Goal: Task Accomplishment & Management: Complete application form

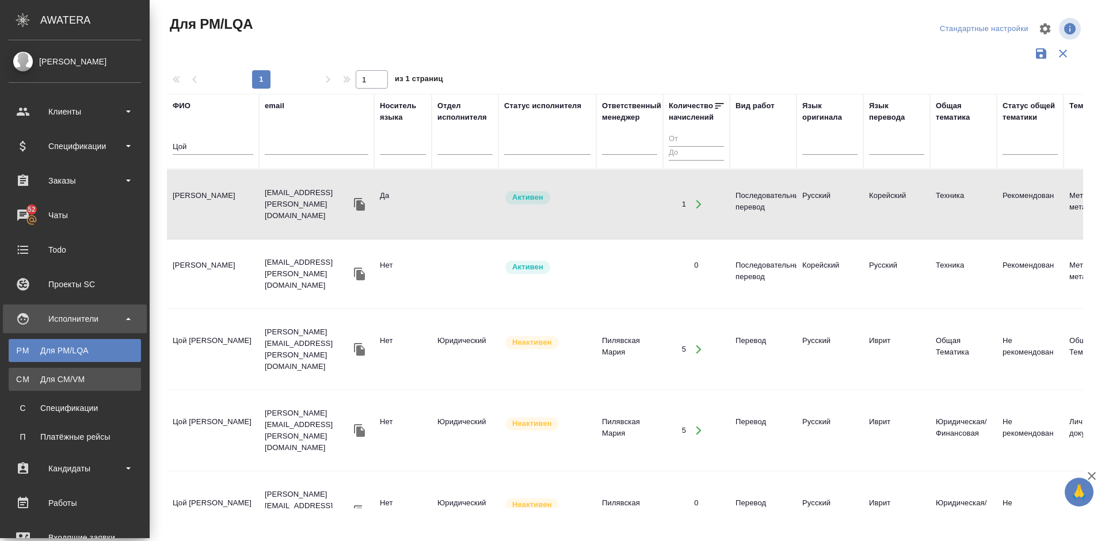
click at [61, 377] on div "Для CM/VM" at bounding box center [74, 379] width 121 height 12
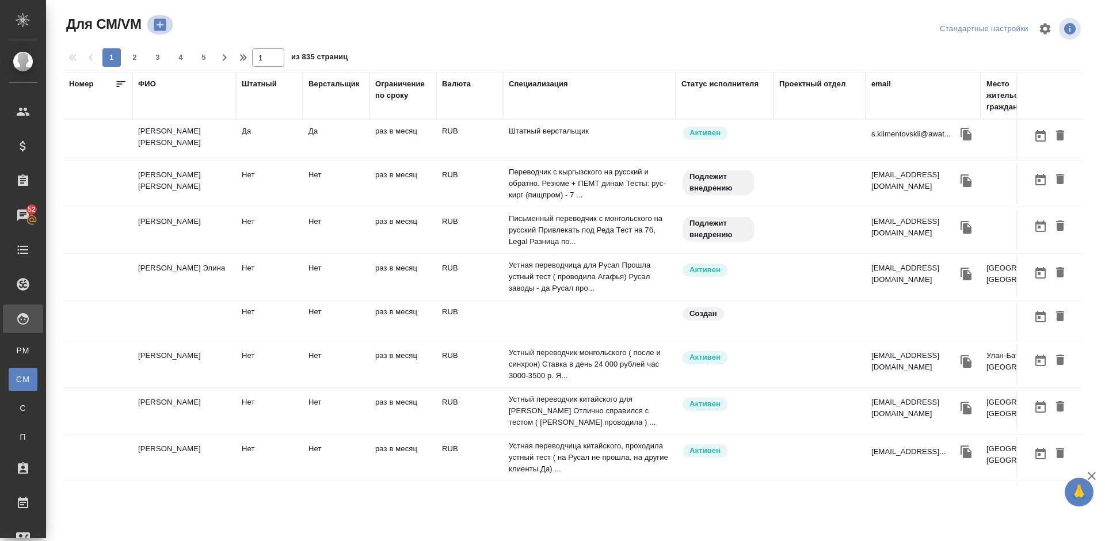
click at [161, 25] on icon "button" at bounding box center [160, 25] width 16 height 16
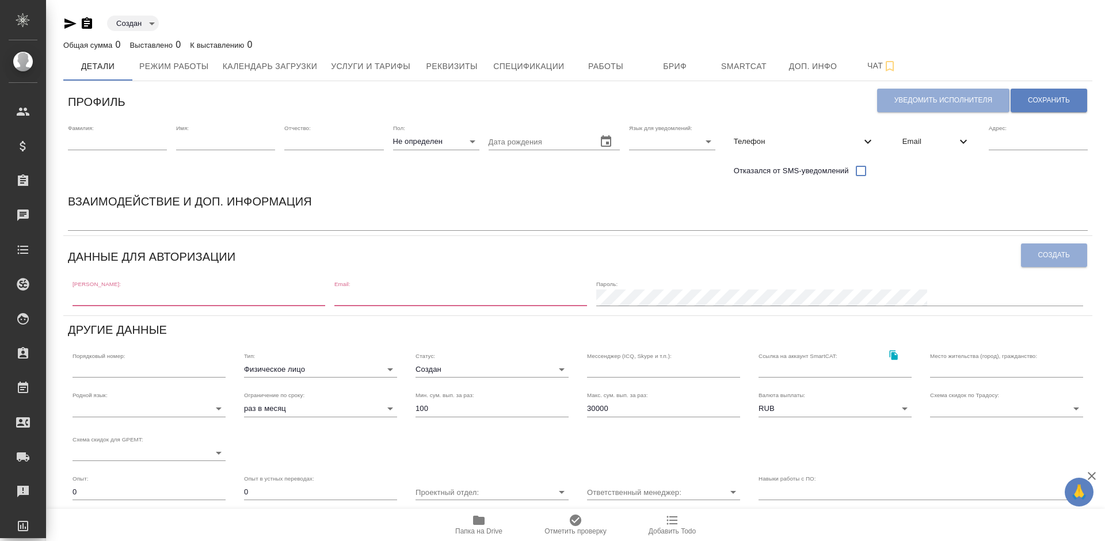
click at [132, 296] on input "text" at bounding box center [199, 297] width 253 height 16
paste input "[MEDICAL_DATA][EMAIL_ADDRESS][DOMAIN_NAME]"
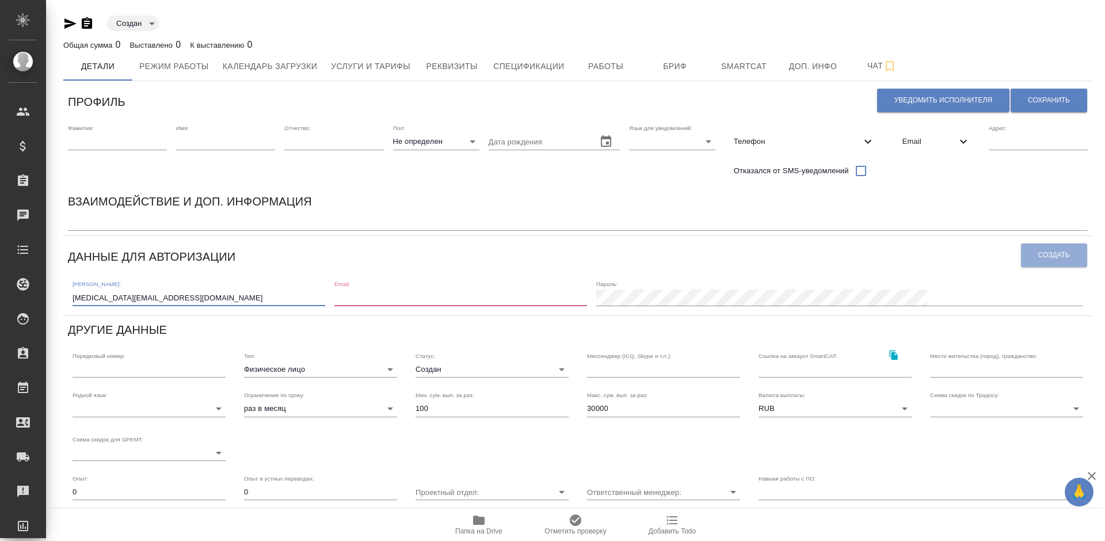
type input "[MEDICAL_DATA][EMAIL_ADDRESS][DOMAIN_NAME]"
paste input "[MEDICAL_DATA][EMAIL_ADDRESS][DOMAIN_NAME]"
click at [448, 301] on input "email" at bounding box center [460, 297] width 253 height 16
type input "[MEDICAL_DATA][EMAIL_ADDRESS][DOMAIN_NAME]"
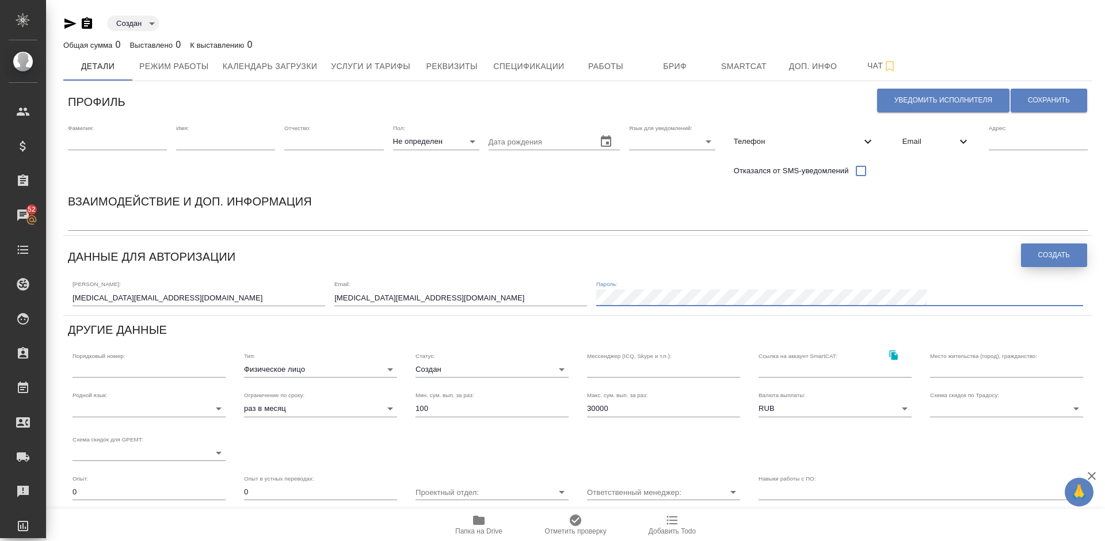
click at [1062, 256] on span "Создать" at bounding box center [1054, 255] width 32 height 10
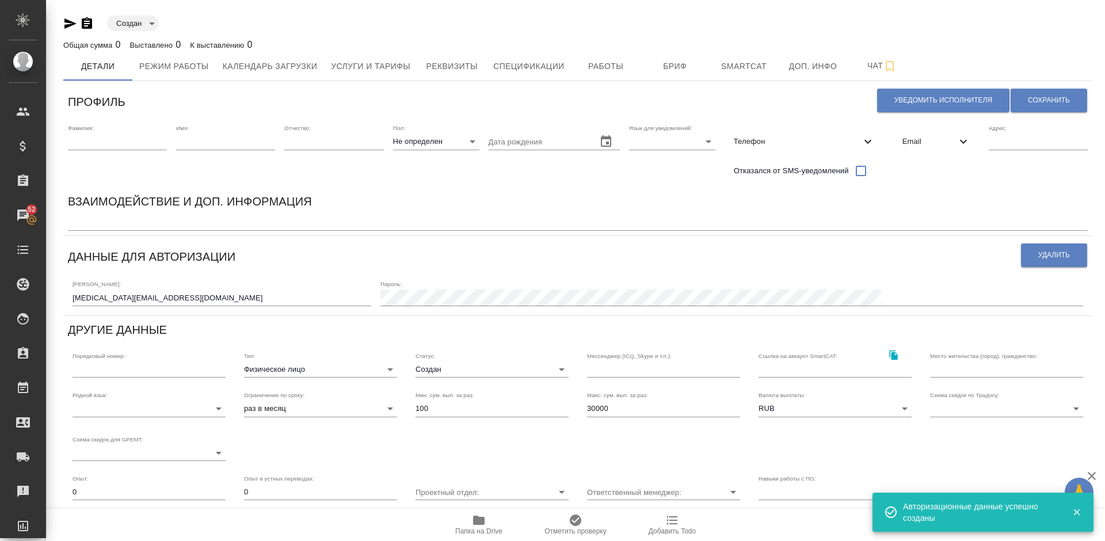
click at [915, 147] on span "Email" at bounding box center [929, 142] width 54 height 12
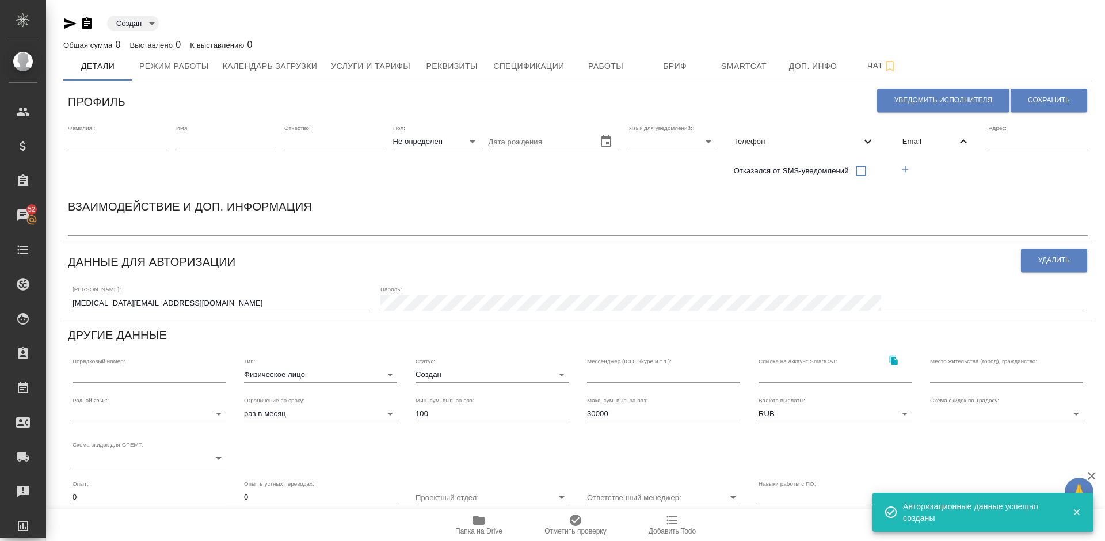
click at [904, 169] on icon "button" at bounding box center [905, 169] width 6 height 6
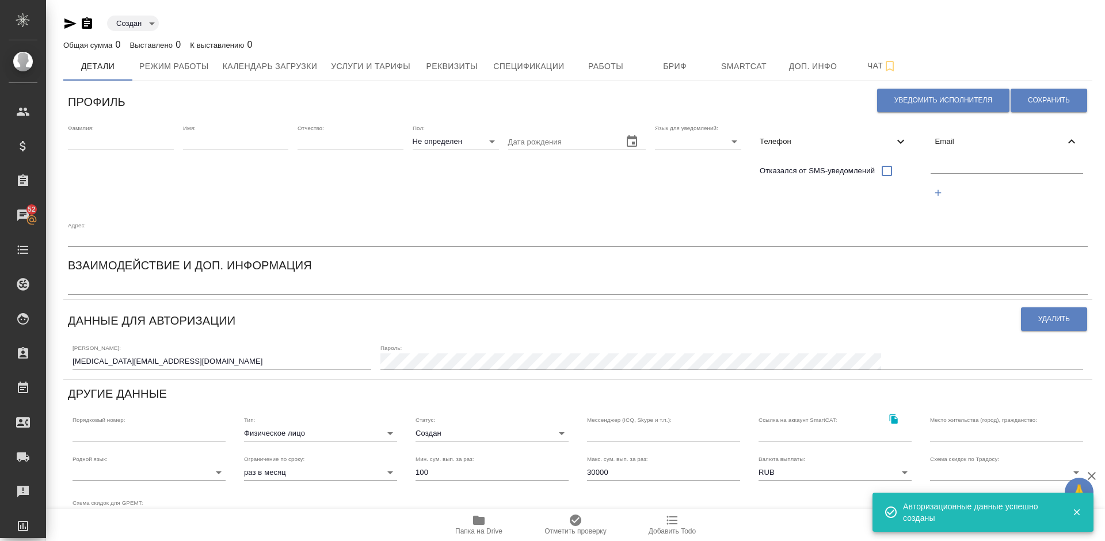
click at [959, 171] on input "text" at bounding box center [1006, 166] width 153 height 14
paste input "[MEDICAL_DATA][EMAIL_ADDRESS][DOMAIN_NAME]"
type input "[MEDICAL_DATA][EMAIL_ADDRESS][DOMAIN_NAME]"
click at [1039, 96] on span "Сохранить" at bounding box center [1049, 101] width 42 height 10
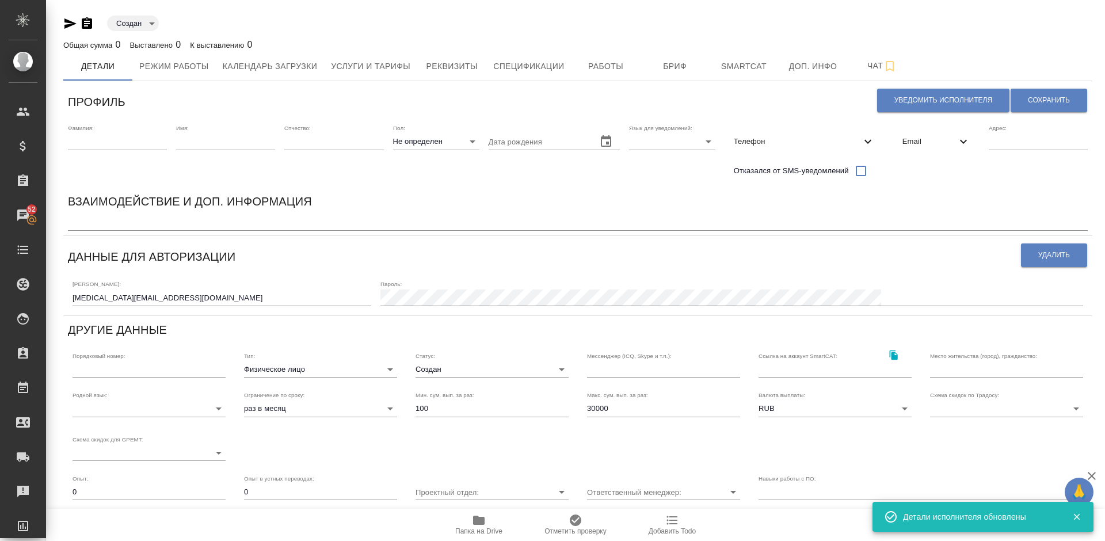
click at [326, 372] on body "🙏 .cls-1 fill:#fff; AWATERA [PERSON_NAME] Спецификации Заказы 52 Чаты Todo Прое…" at bounding box center [552, 270] width 1105 height 541
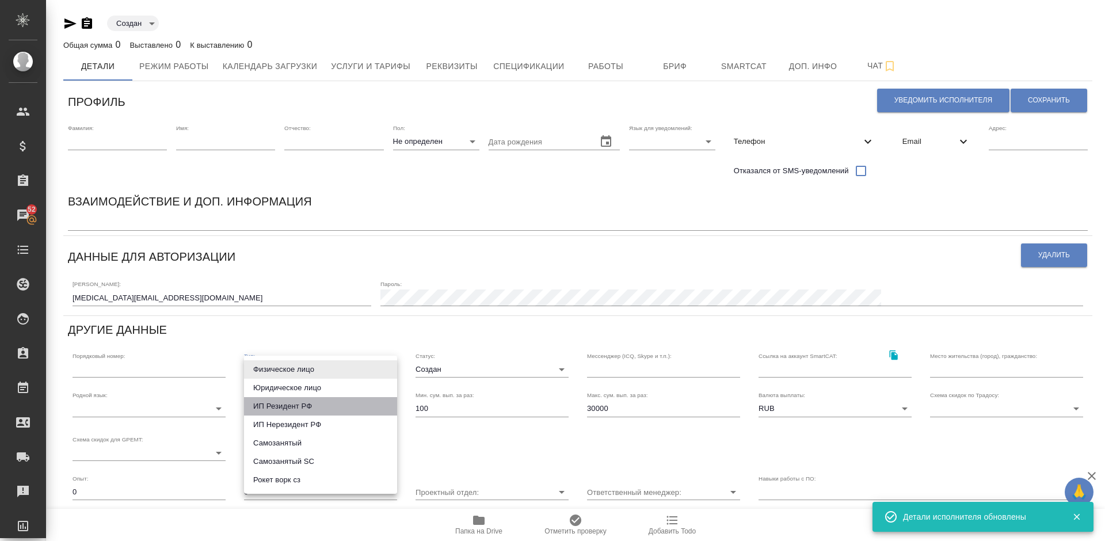
click at [321, 407] on li "ИП Резидент РФ" at bounding box center [320, 406] width 153 height 18
type input "individualResidentRF"
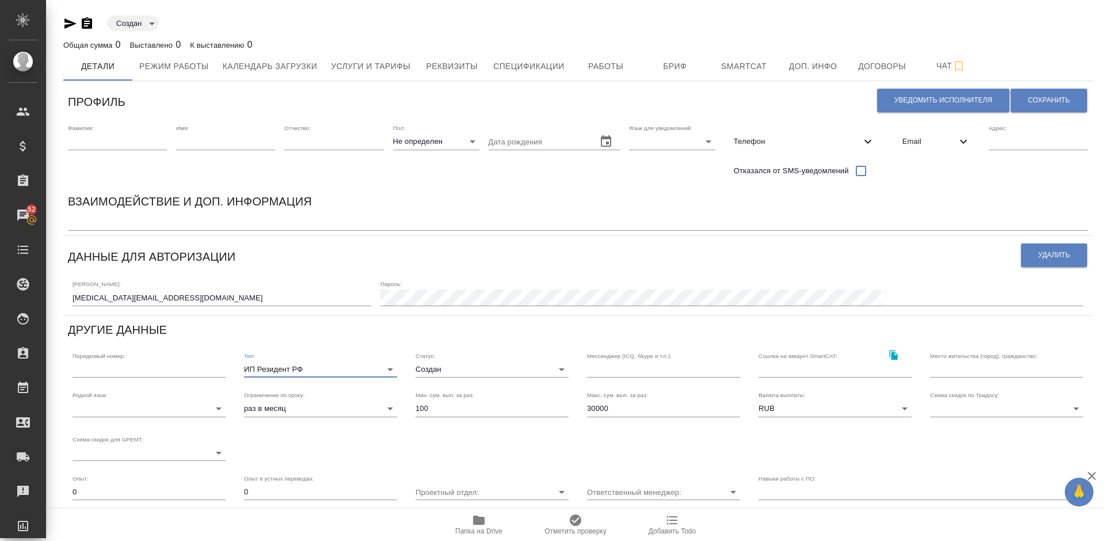
click at [457, 375] on body "🙏 .cls-1 fill:#fff; AWATERA [PERSON_NAME] Спецификации Заказы 52 Чаты Todo Прое…" at bounding box center [552, 270] width 1105 height 541
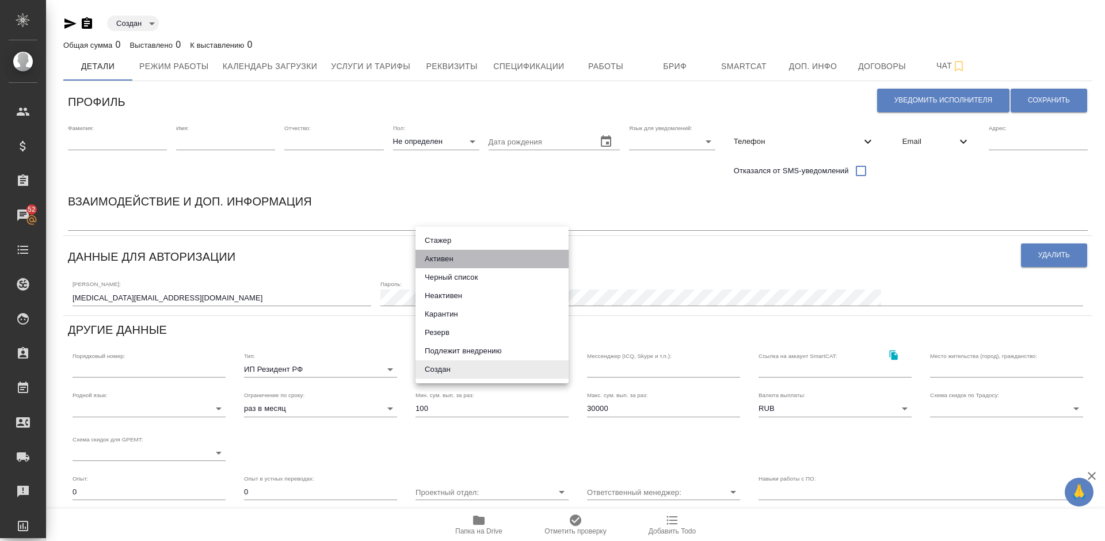
click at [453, 264] on li "Активен" at bounding box center [491, 259] width 153 height 18
type input "active"
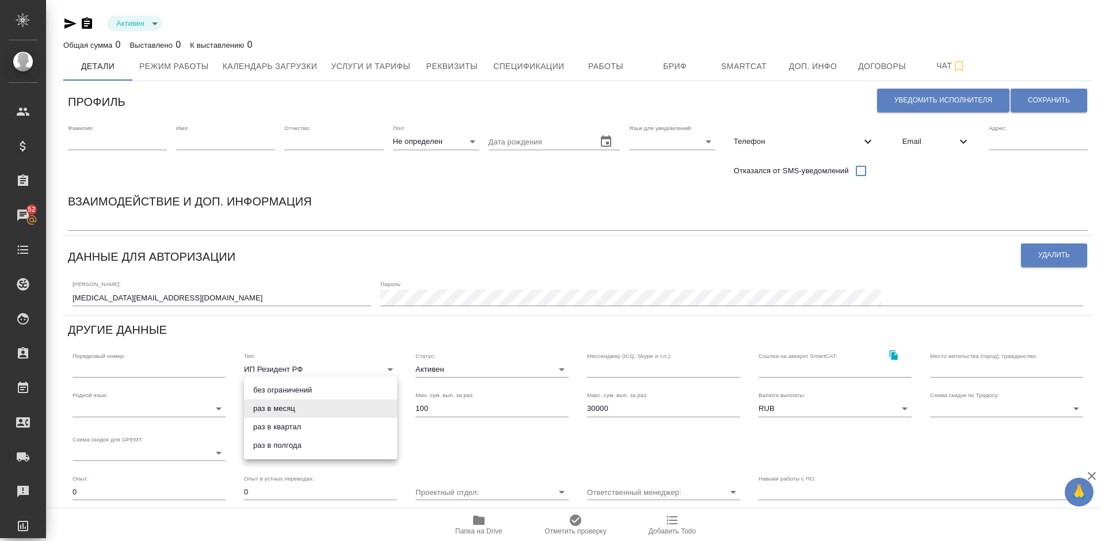
drag, startPoint x: 322, startPoint y: 406, endPoint x: 312, endPoint y: 388, distance: 21.1
click at [312, 388] on body "🙏 .cls-1 fill:#fff; AWATERA [PERSON_NAME] Спецификации Заказы 52 Чаты Todo Прое…" at bounding box center [552, 270] width 1105 height 541
click at [312, 389] on li "без ограничений" at bounding box center [320, 390] width 153 height 18
type input "infinity"
click at [615, 411] on input "30000" at bounding box center [663, 408] width 153 height 16
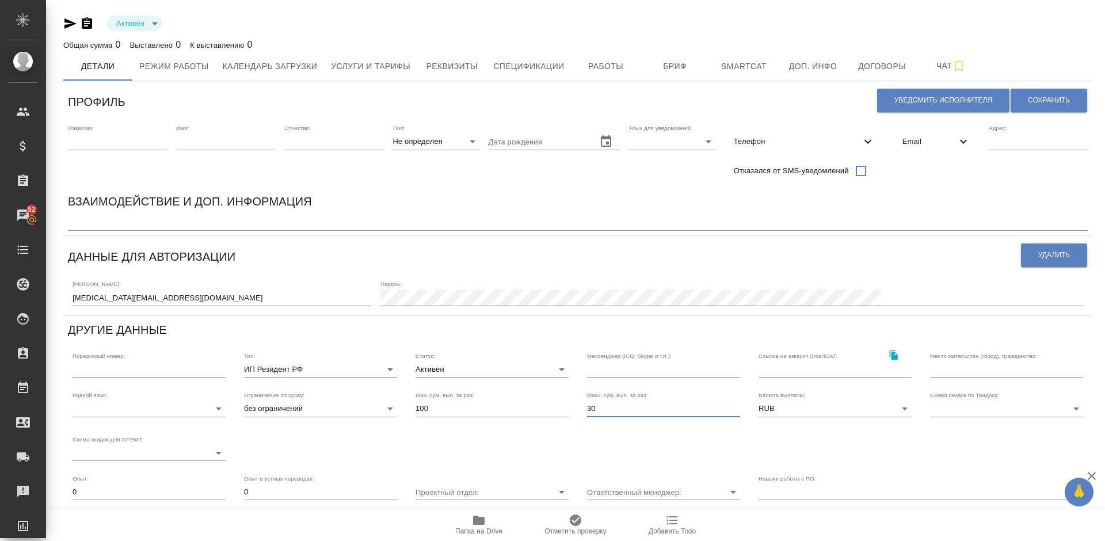
type input "3"
type input "500000"
click at [947, 365] on input "text" at bounding box center [1006, 369] width 153 height 16
type input "[GEOGRAPHIC_DATA], [GEOGRAPHIC_DATA]"
click at [1049, 102] on span "Сохранить" at bounding box center [1049, 101] width 42 height 10
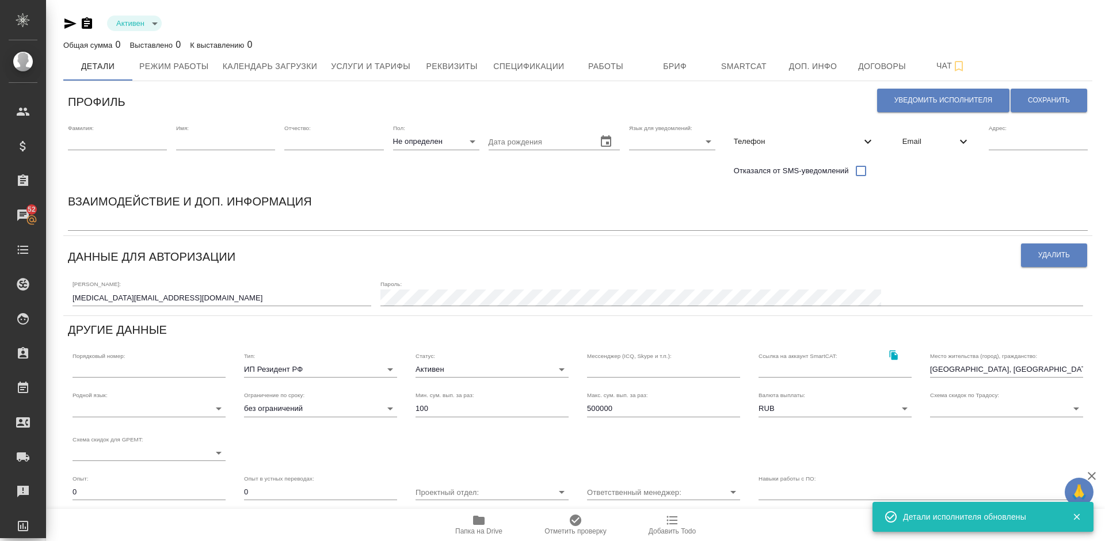
click at [184, 406] on body "🙏 .cls-1 fill:#fff; AWATERA [PERSON_NAME] Спецификации Заказы 52 Чаты Todo Прое…" at bounding box center [552, 270] width 1105 height 541
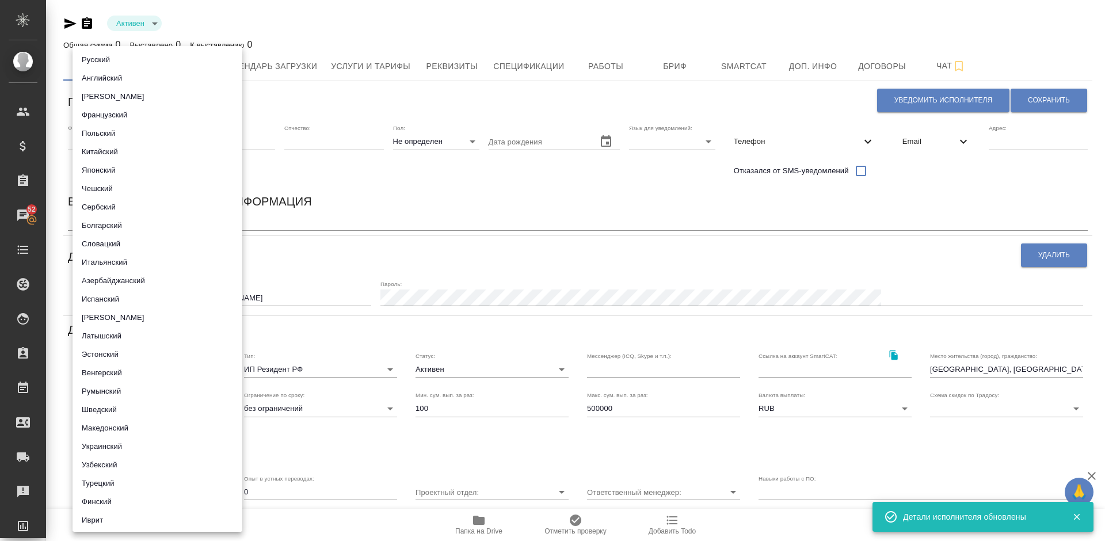
click at [165, 62] on li "Русский" at bounding box center [158, 60] width 170 height 18
type input "5b23e16b512f265610b605f7"
click at [377, 196] on div at bounding box center [552, 270] width 1105 height 541
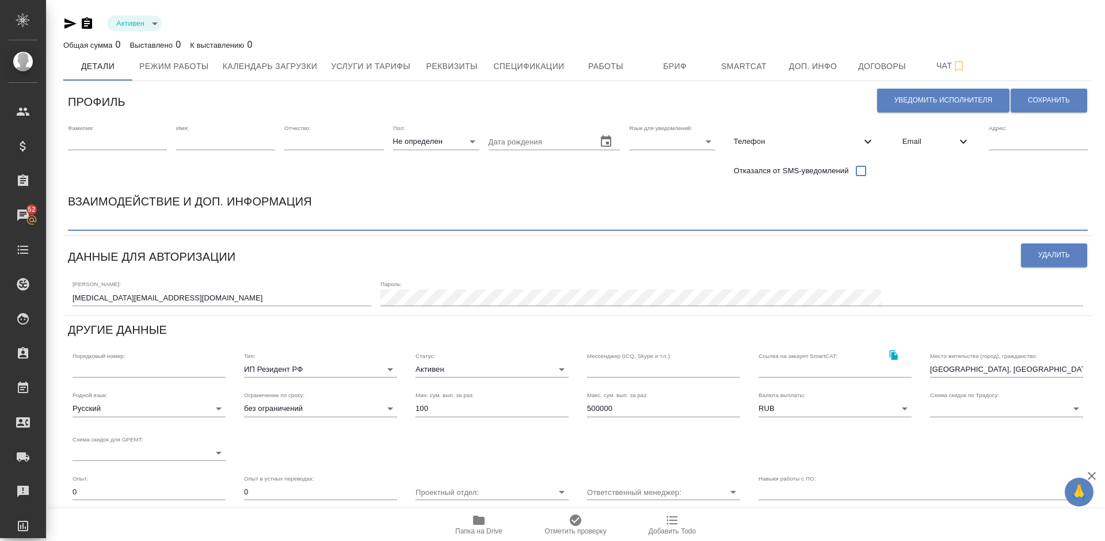
click at [111, 219] on textarea at bounding box center [578, 222] width 1020 height 9
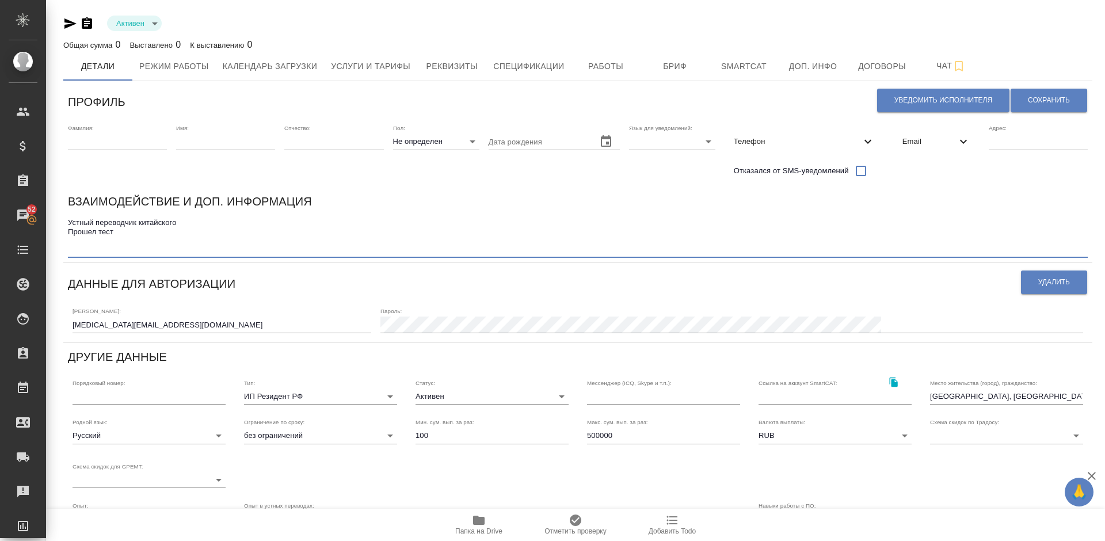
paste textarea "Русал заводы - да Русал простые переговоры - да Русал топ - пока нет, но в буду…"
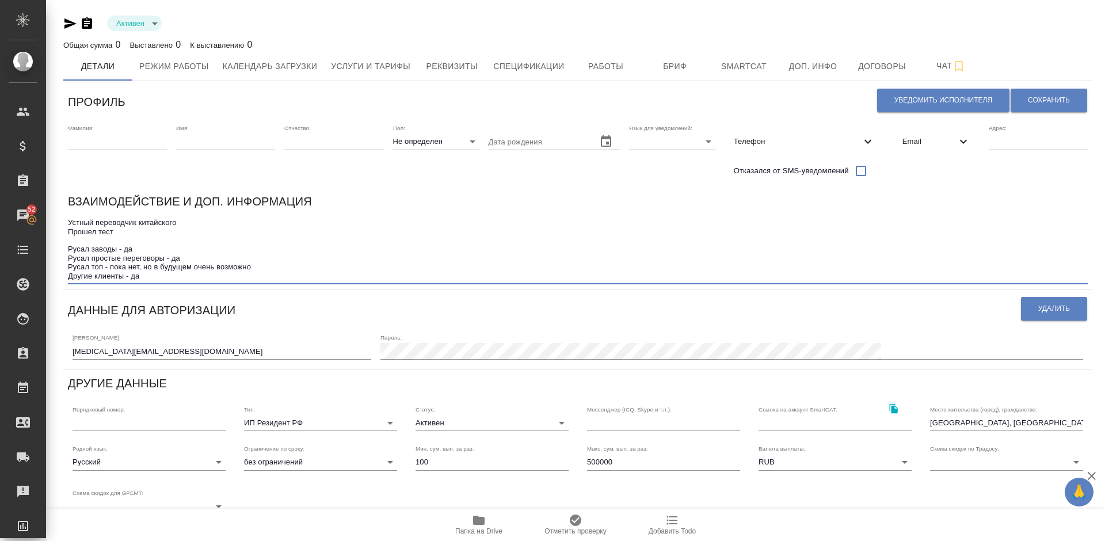
click at [166, 282] on div "Устный переводчик китайского Прошел тест Русал заводы - да Русал простые перего…" at bounding box center [578, 250] width 1020 height 70
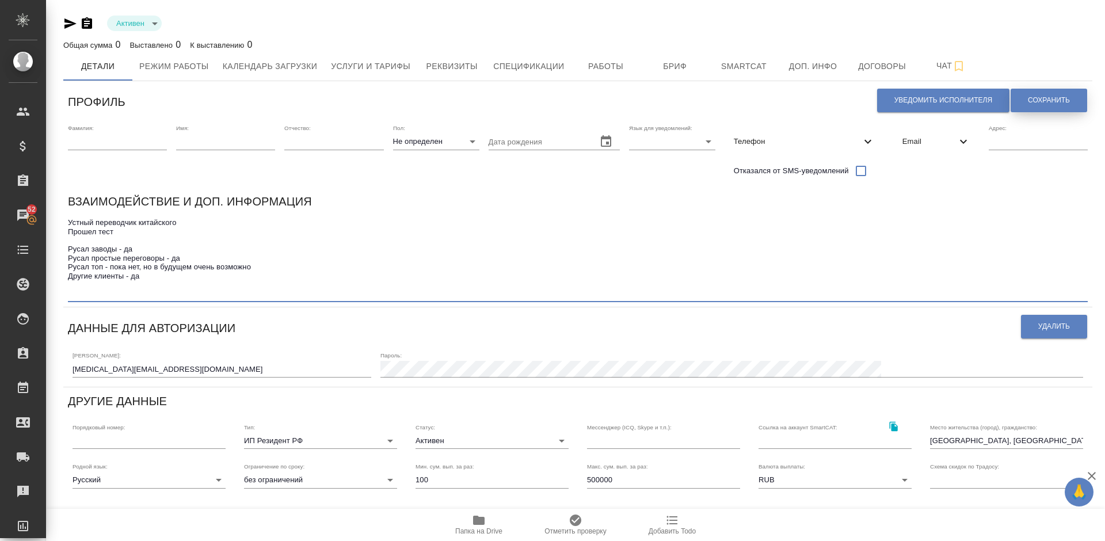
type textarea "Устный переводчик китайского Прошел тест Русал заводы - да Русал простые перего…"
click at [1035, 100] on span "Сохранить" at bounding box center [1049, 101] width 42 height 10
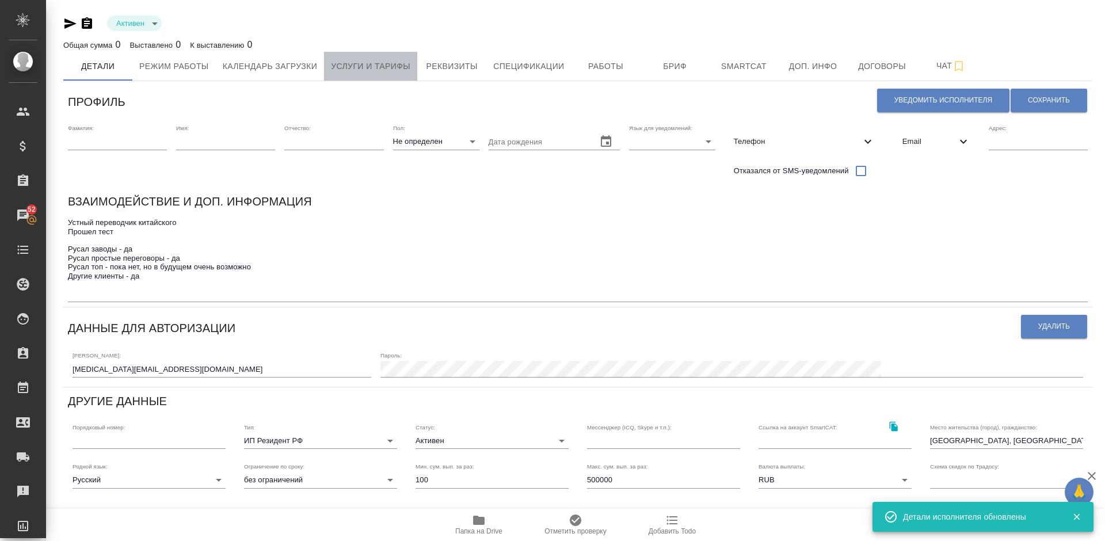
click at [382, 73] on span "Услуги и тарифы" at bounding box center [370, 66] width 79 height 14
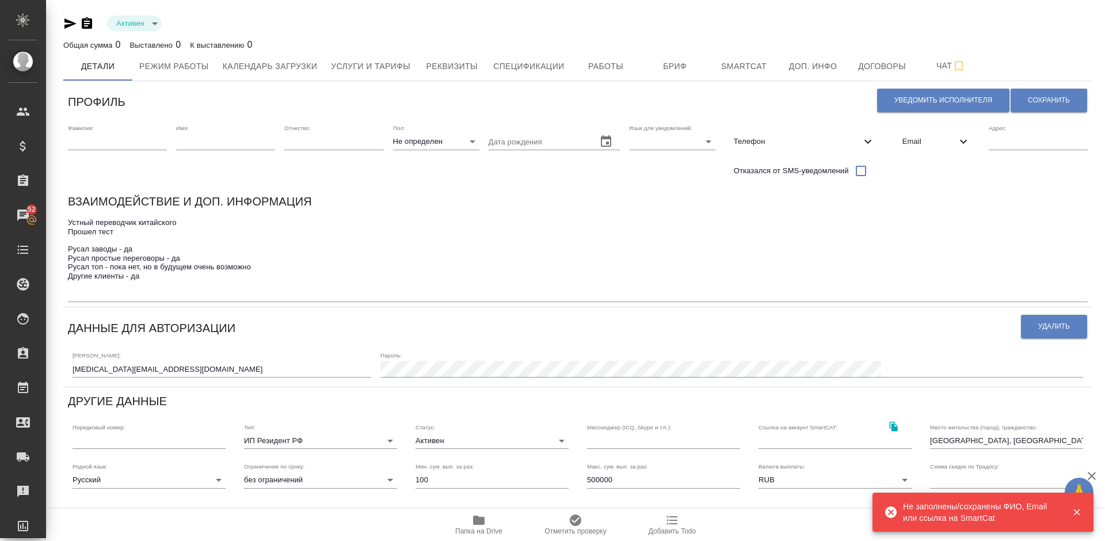
click at [142, 140] on input "text" at bounding box center [117, 141] width 99 height 16
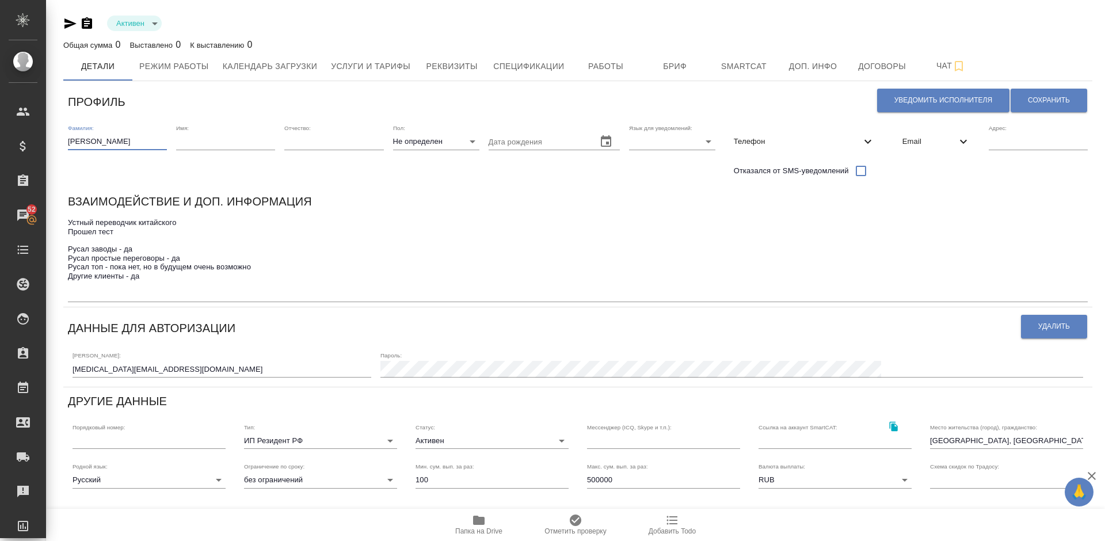
type input "[PERSON_NAME]"
click at [232, 139] on input "text" at bounding box center [225, 141] width 99 height 16
type input "Никита"
click at [429, 140] on body "🙏 .cls-1 fill:#fff; AWATERA [PERSON_NAME] Спецификации Заказы 52 Чаты Todo Прое…" at bounding box center [552, 270] width 1105 height 541
click at [433, 161] on li "М" at bounding box center [436, 160] width 86 height 18
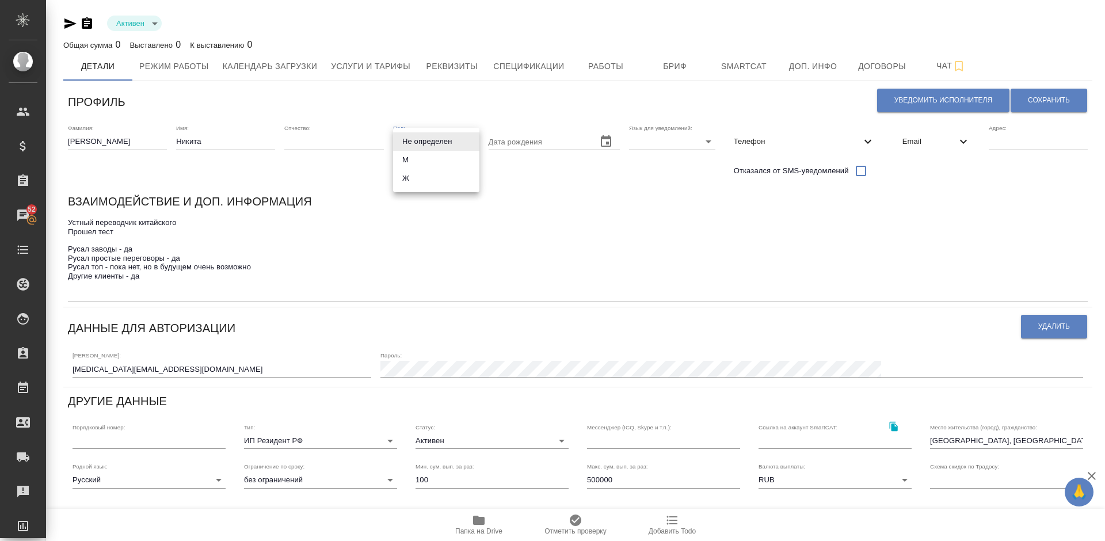
type input "[DEMOGRAPHIC_DATA]"
click at [674, 139] on body "🙏 .cls-1 fill:#fff; AWATERA [PERSON_NAME] Спецификации Заказы 52 Чаты Todo Прое…" at bounding box center [552, 270] width 1105 height 541
click at [653, 145] on li "Русский" at bounding box center [672, 141] width 86 height 18
type input "RU"
click at [1048, 93] on button "Сохранить" at bounding box center [1048, 101] width 77 height 24
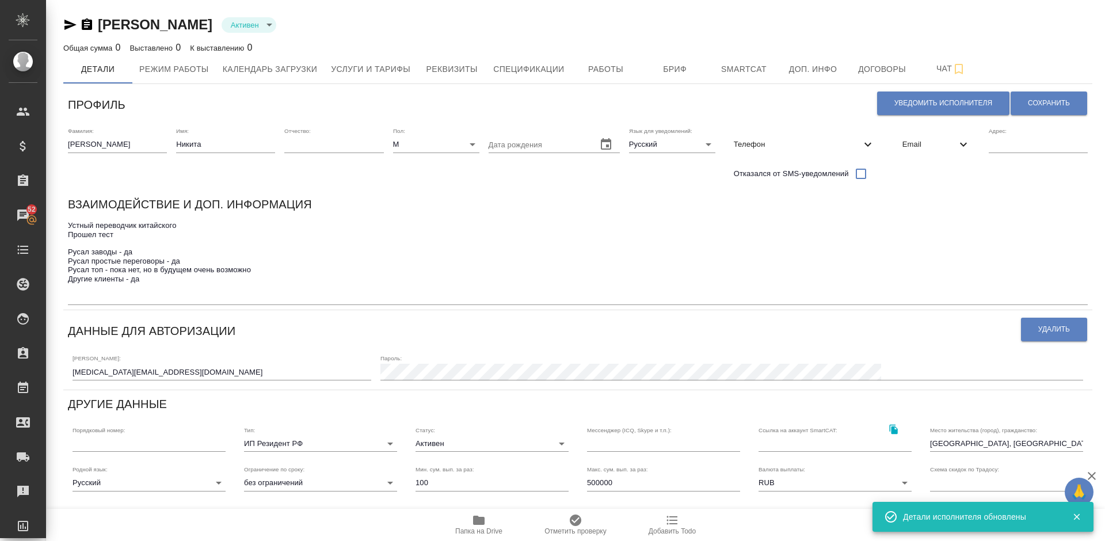
click at [137, 235] on textarea "Устный переводчик китайского Прошел тест Русал заводы - да Русал простые перего…" at bounding box center [578, 261] width 1020 height 80
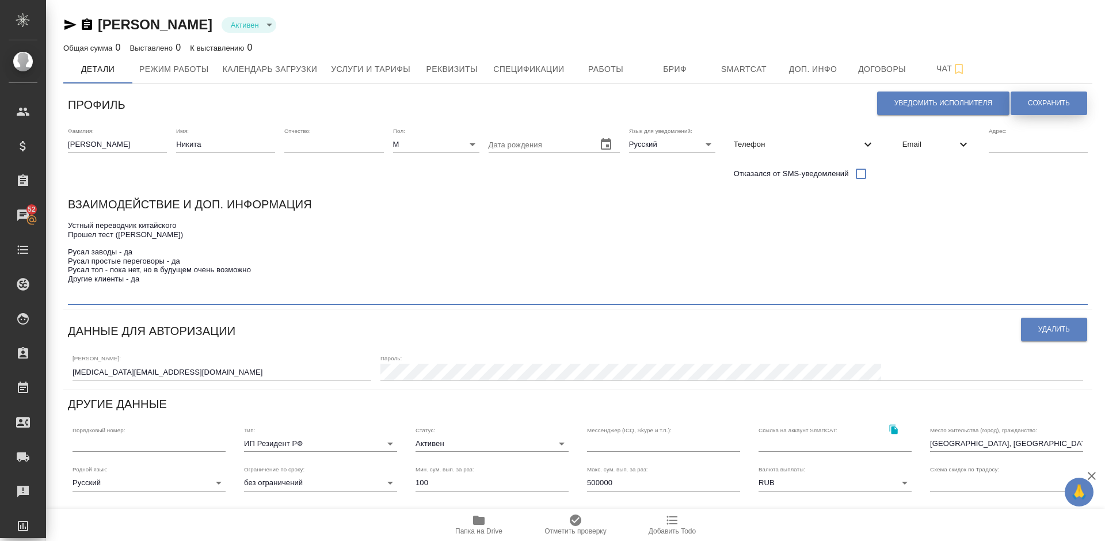
type textarea "Устный переводчик китайского Прошел тест ([PERSON_NAME]) Русал заводы - да Руса…"
click at [1033, 98] on span "Сохранить" at bounding box center [1049, 103] width 42 height 10
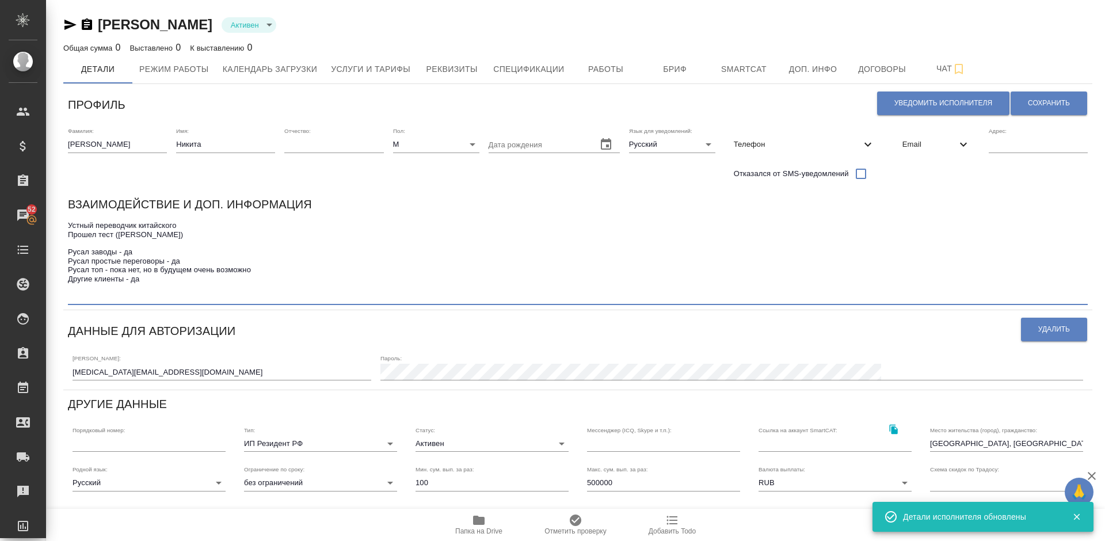
click at [186, 224] on textarea "Устный переводчик китайского Прошел тест ([PERSON_NAME]) Русал заводы - да Руса…" at bounding box center [578, 261] width 1020 height 80
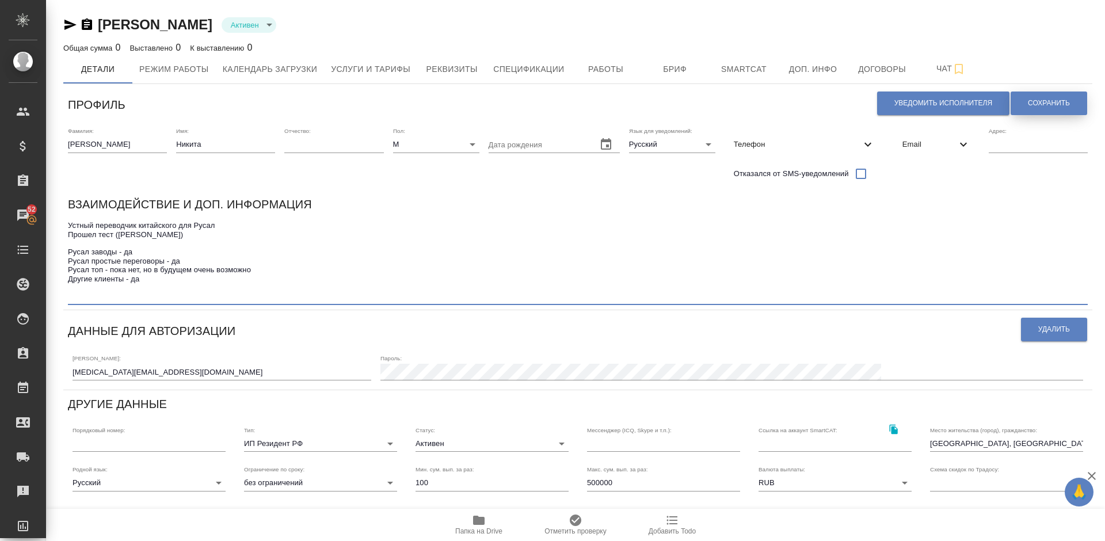
type textarea "Устный переводчик китайского для Русал Прошел тест ([PERSON_NAME]) Русал заводы…"
click at [1050, 102] on span "Сохранить" at bounding box center [1049, 103] width 42 height 10
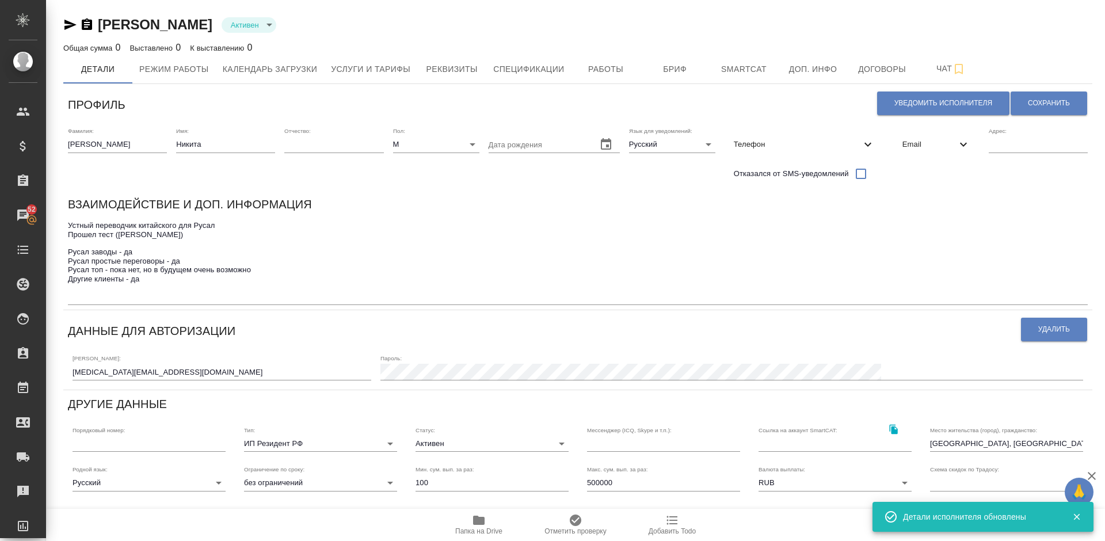
click at [476, 520] on icon "button" at bounding box center [479, 520] width 12 height 9
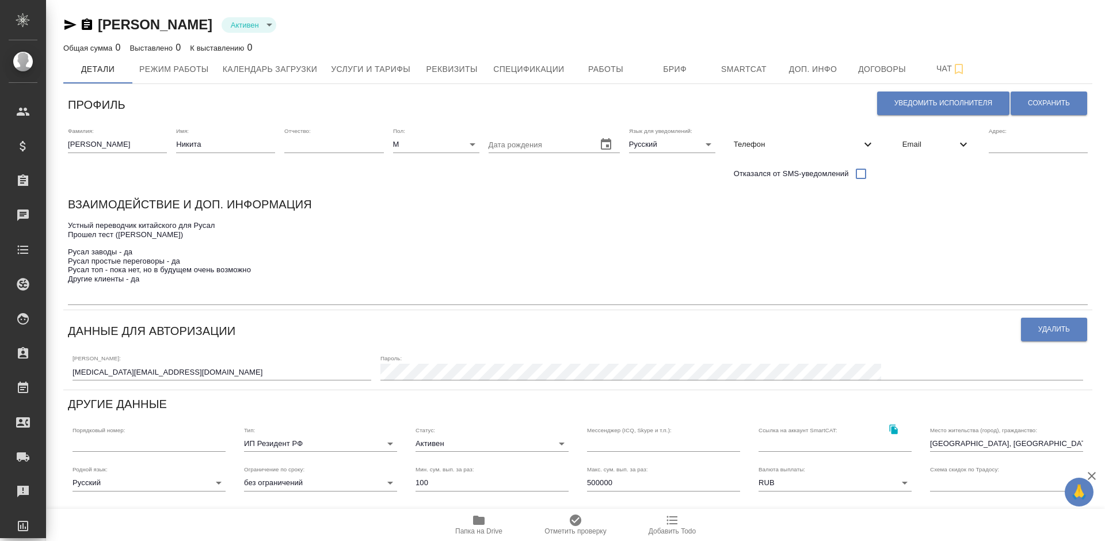
click at [477, 520] on icon "button" at bounding box center [479, 520] width 12 height 9
click at [306, 143] on input "text" at bounding box center [333, 144] width 99 height 16
type input "Владимирович"
click at [1033, 103] on span "Сохранить" at bounding box center [1049, 103] width 42 height 10
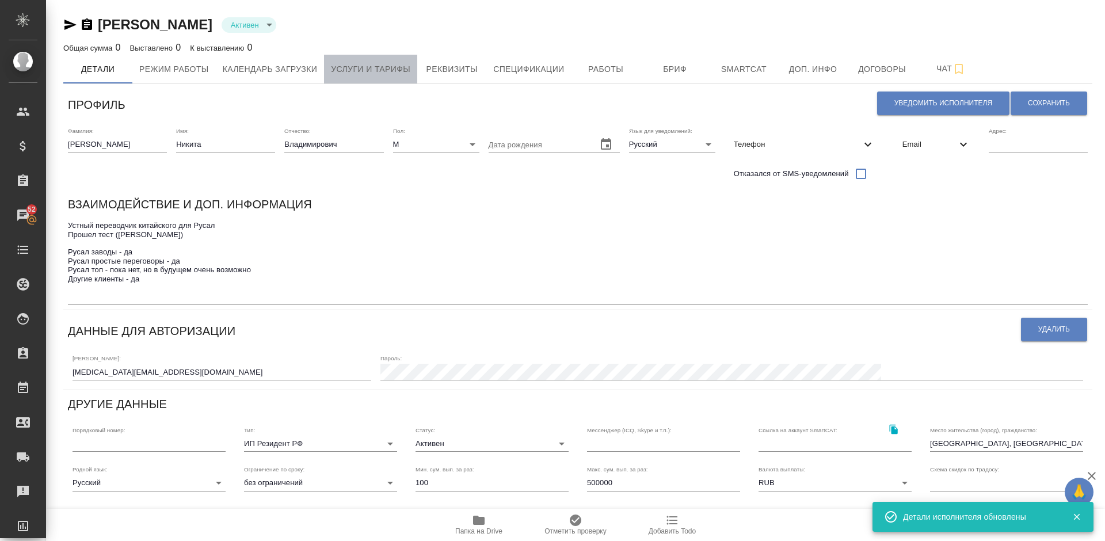
click at [388, 60] on button "Услуги и тарифы" at bounding box center [370, 69] width 93 height 29
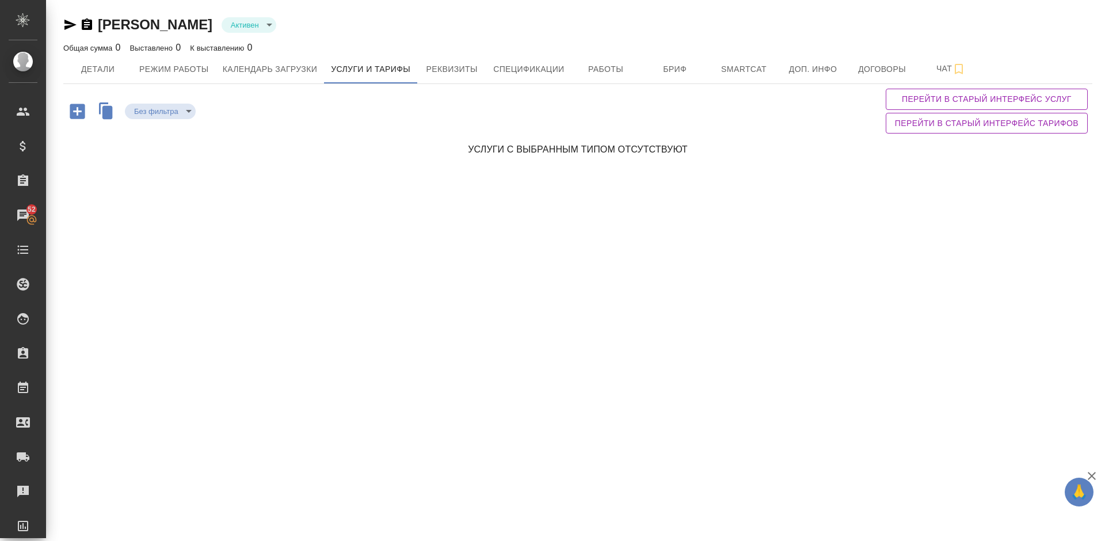
click at [78, 113] on icon "button" at bounding box center [77, 111] width 15 height 15
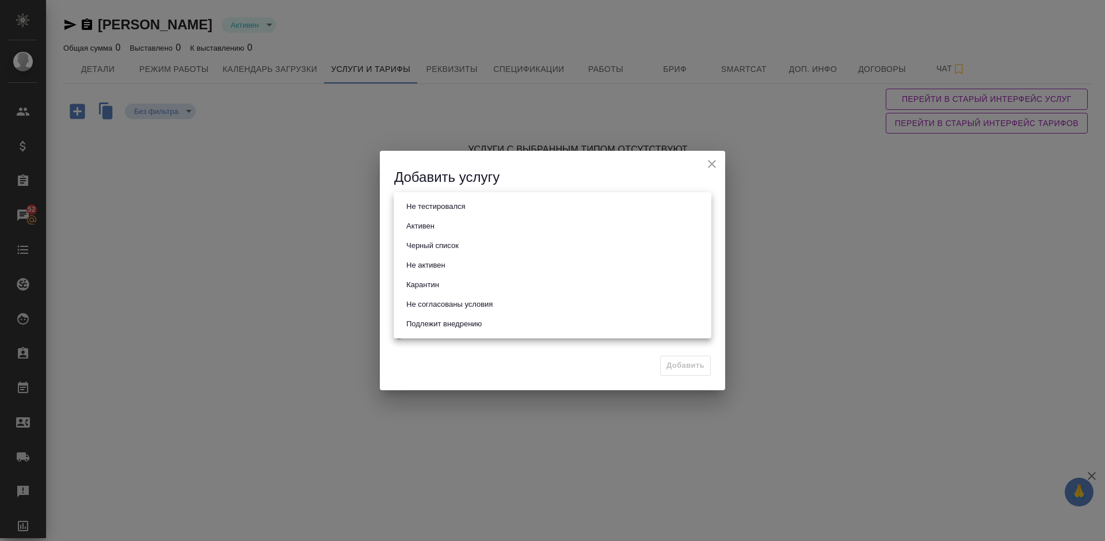
click at [491, 205] on body "🙏 .cls-1 fill:#fff; AWATERA Lazareva Anastasia Клиенты Спецификации Заказы 52 Ч…" at bounding box center [552, 270] width 1105 height 541
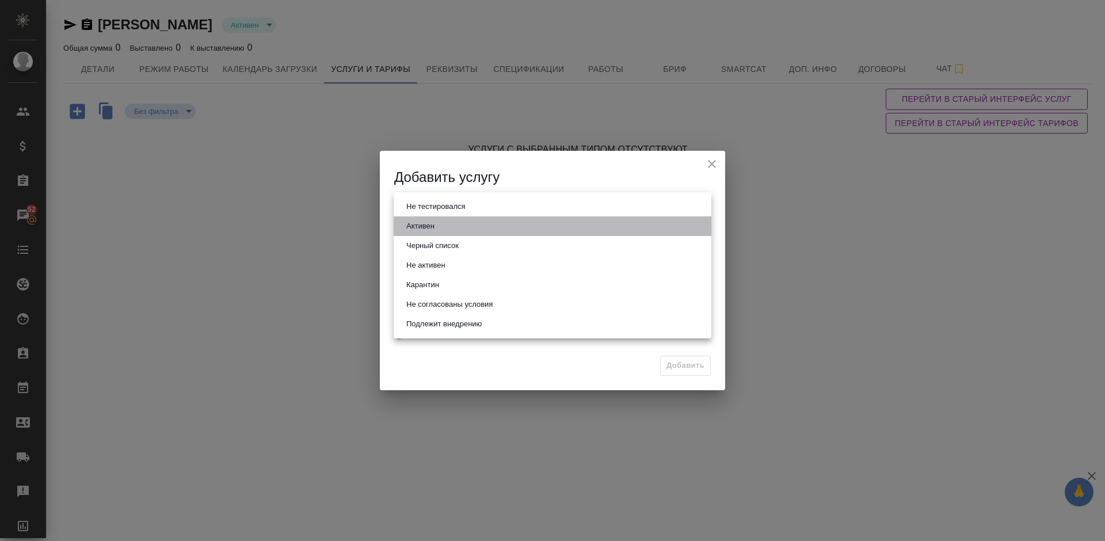
click at [452, 232] on li "Активен" at bounding box center [553, 226] width 318 height 20
type input "active"
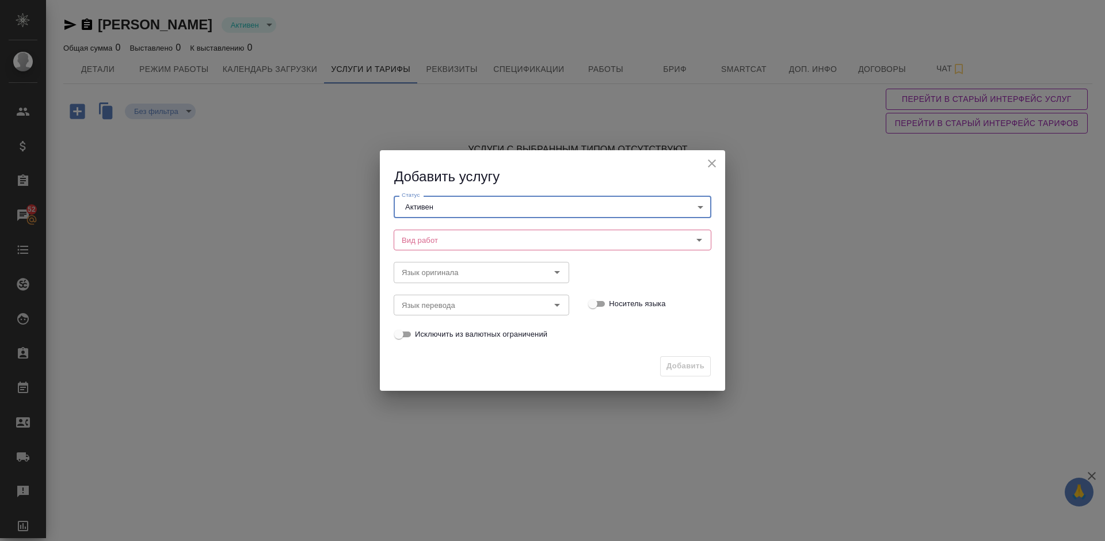
click at [486, 237] on input "Вид работ" at bounding box center [533, 240] width 272 height 14
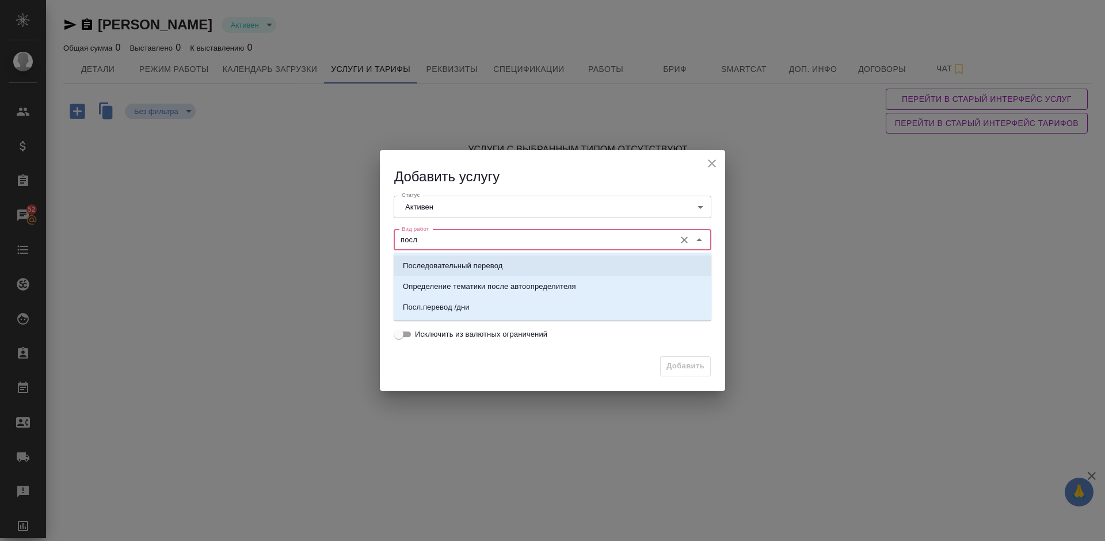
click at [512, 268] on li "Последовательный перевод" at bounding box center [553, 265] width 318 height 21
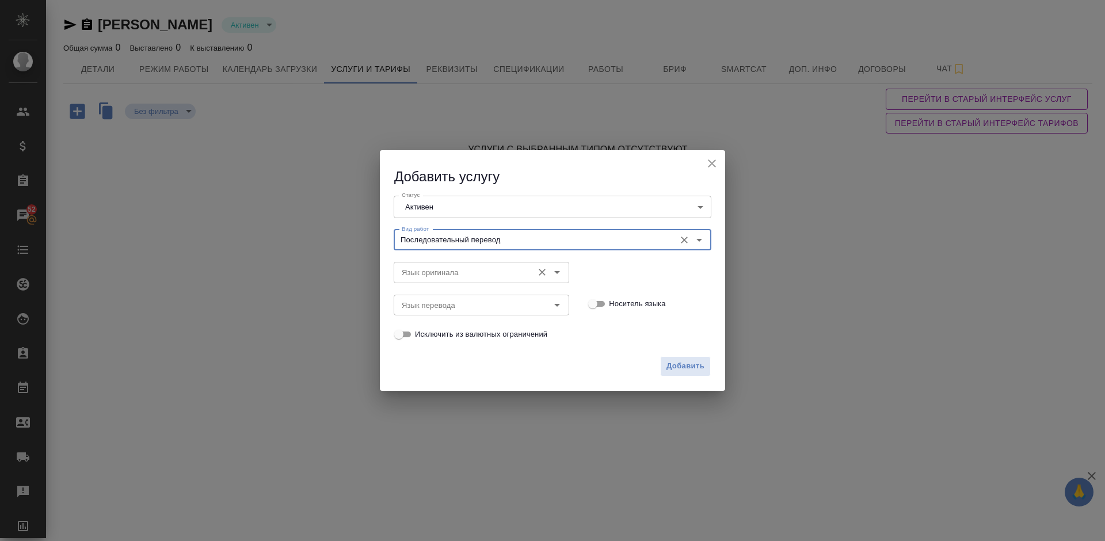
type input "Последовательный перевод"
click at [470, 268] on input "Язык оригинала" at bounding box center [462, 272] width 130 height 14
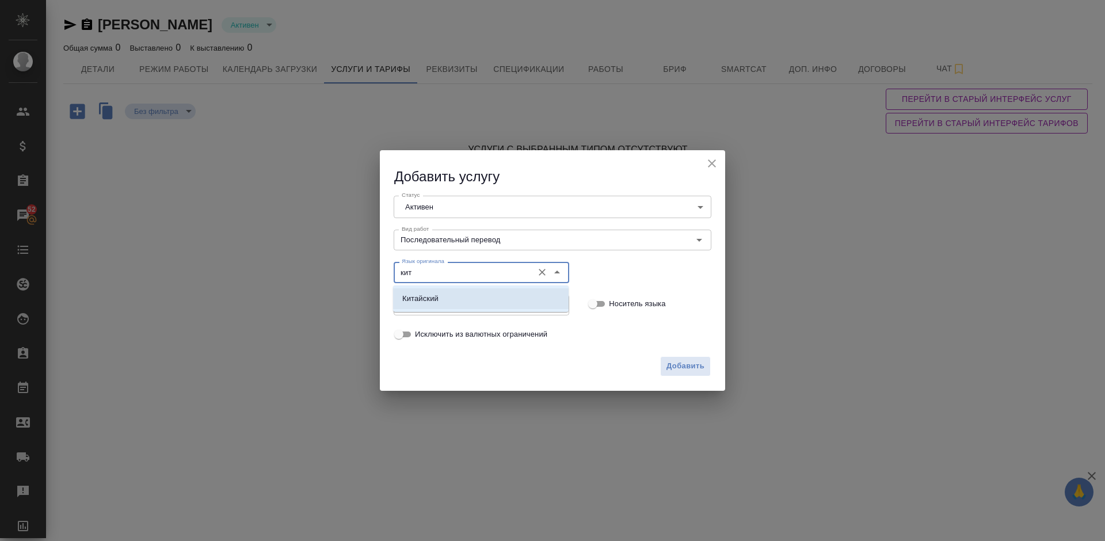
click at [478, 291] on li "Китайский" at bounding box center [481, 298] width 176 height 21
click at [461, 297] on div "Язык перевода" at bounding box center [482, 305] width 176 height 21
type input "Китайский"
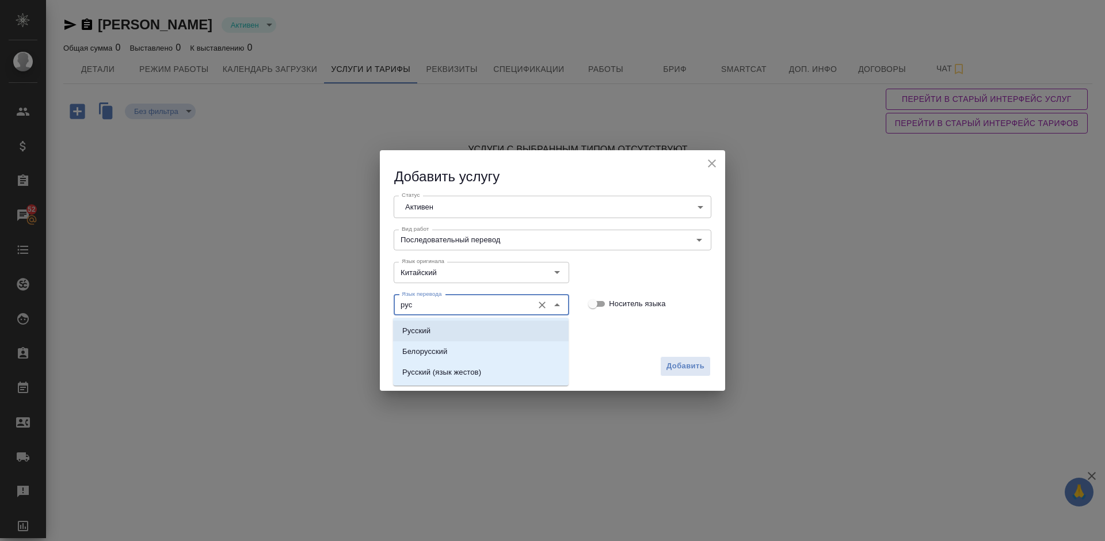
click at [472, 332] on li "Русский" at bounding box center [481, 331] width 176 height 21
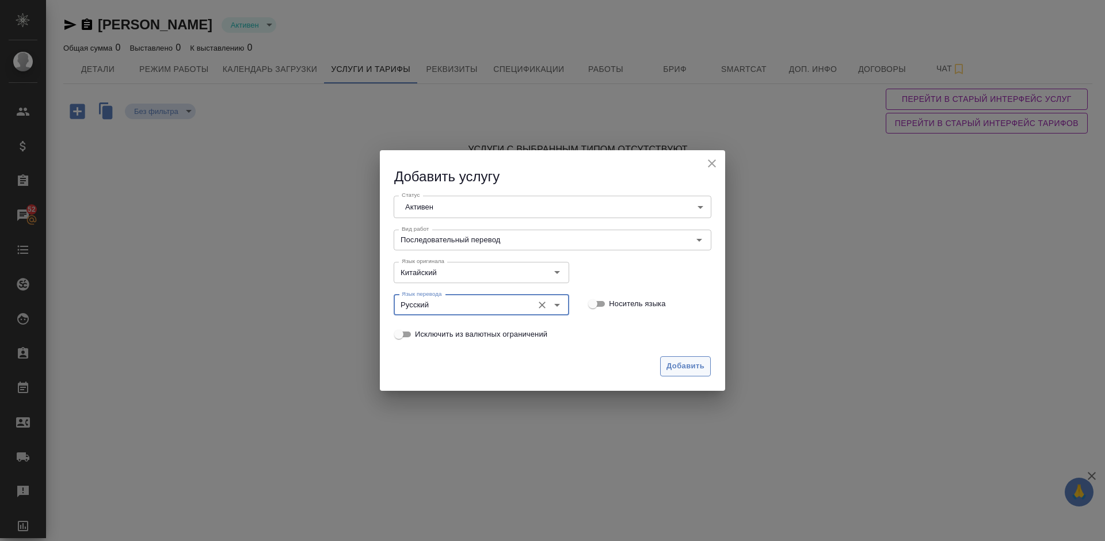
type input "Русский"
click at [677, 368] on span "Добавить" at bounding box center [685, 366] width 38 height 13
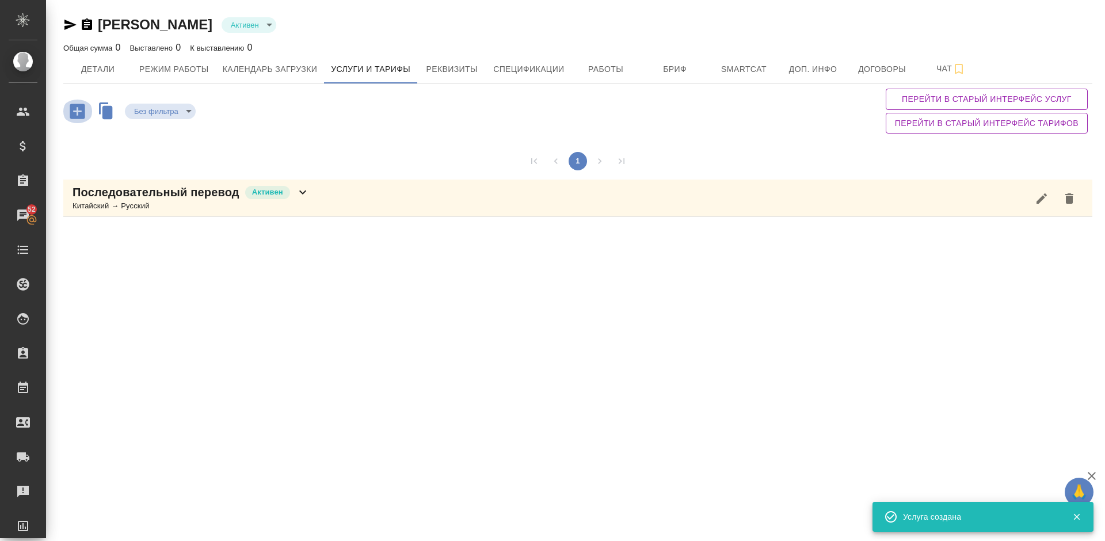
click at [77, 119] on icon "button" at bounding box center [77, 111] width 15 height 15
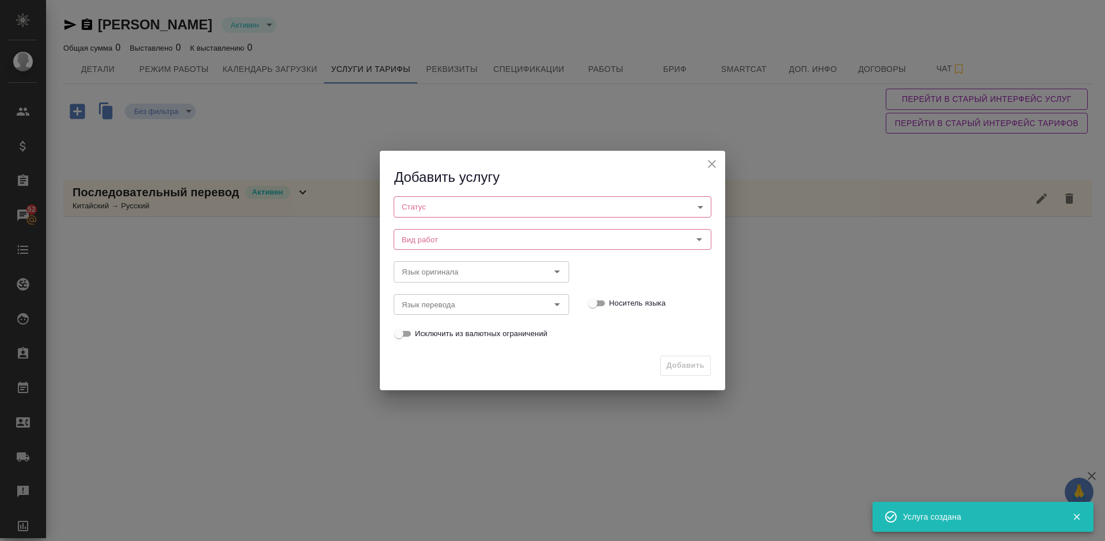
click at [452, 208] on body "🙏 .cls-1 fill:#fff; AWATERA Lazareva Anastasia Клиенты Спецификации Заказы 52 Ч…" at bounding box center [552, 270] width 1105 height 541
click at [453, 230] on li "Активен" at bounding box center [553, 226] width 318 height 20
type input "active"
click at [472, 246] on input "Вид работ" at bounding box center [533, 240] width 272 height 14
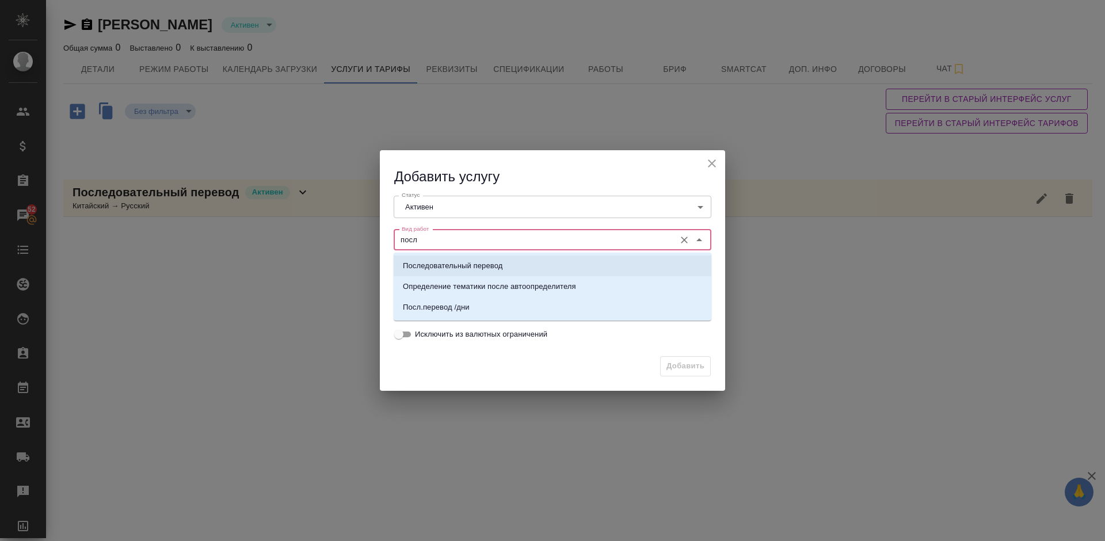
click at [486, 274] on li "Последовательный перевод" at bounding box center [553, 265] width 318 height 21
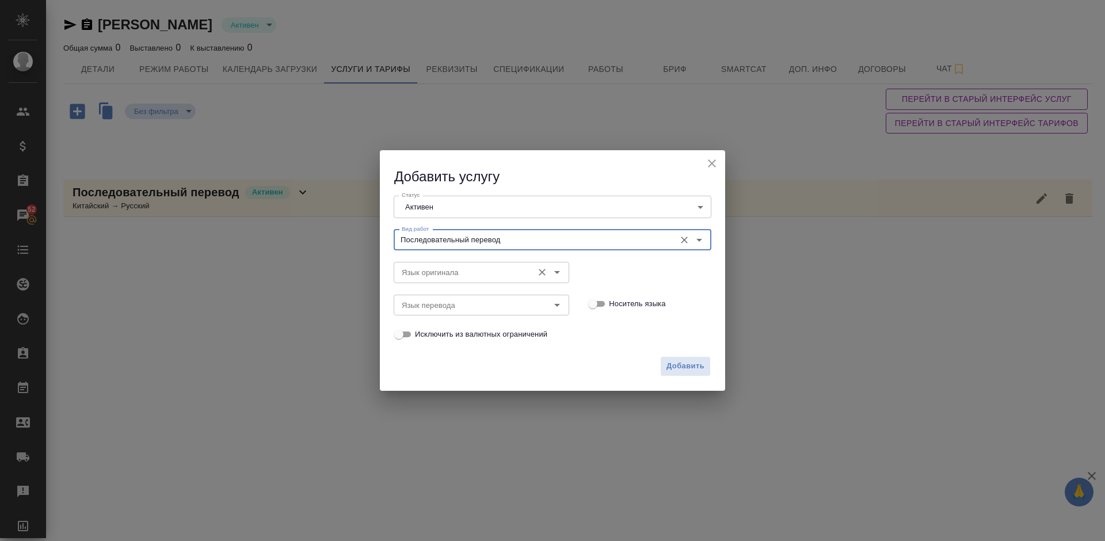
type input "Последовательный перевод"
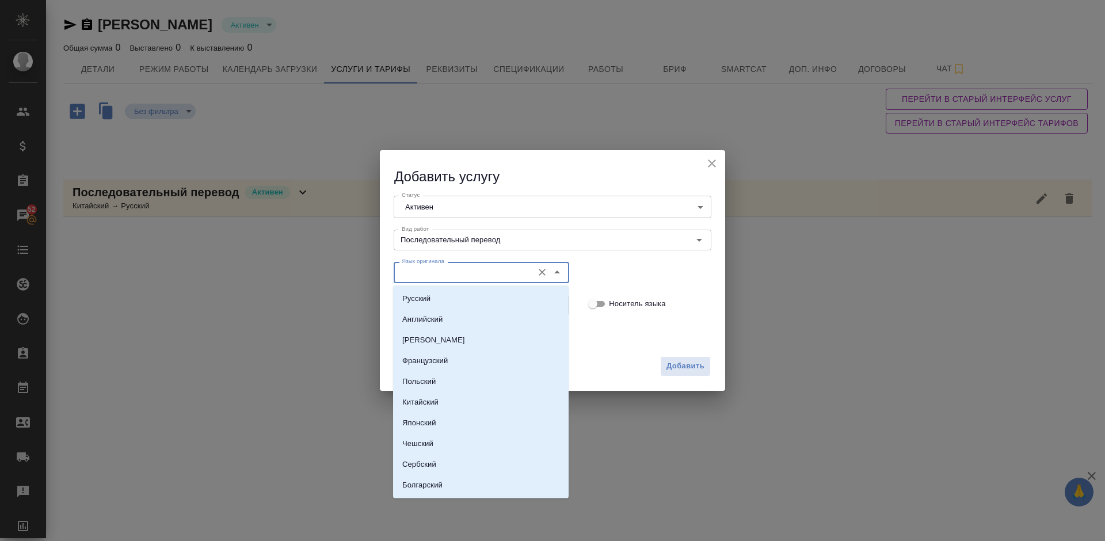
click at [460, 274] on input "Язык оригинала" at bounding box center [462, 272] width 130 height 14
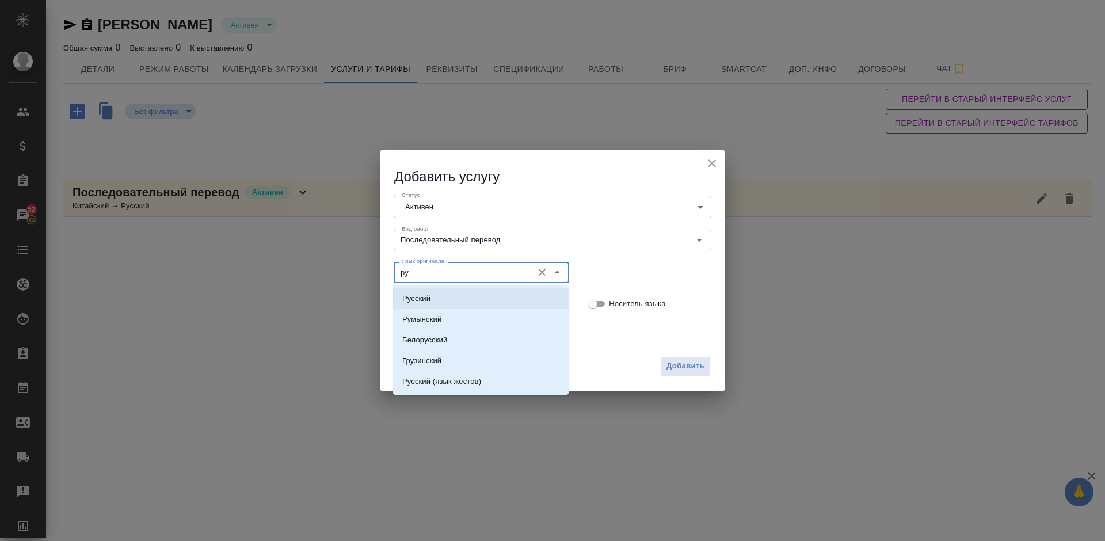
click at [460, 297] on li "Русский" at bounding box center [481, 298] width 176 height 21
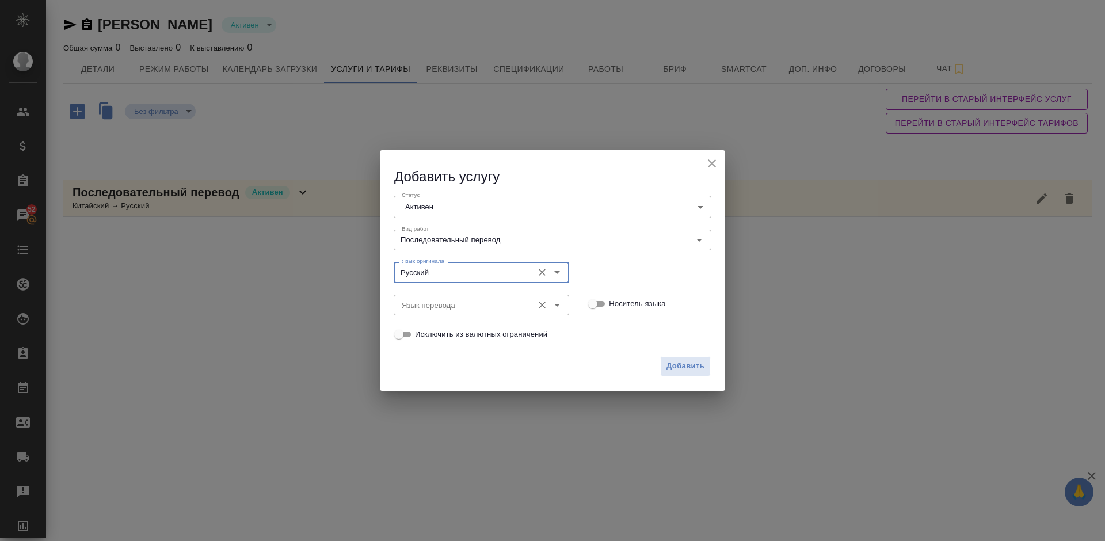
type input "Русский"
click at [467, 304] on input "Язык перевода" at bounding box center [462, 305] width 130 height 14
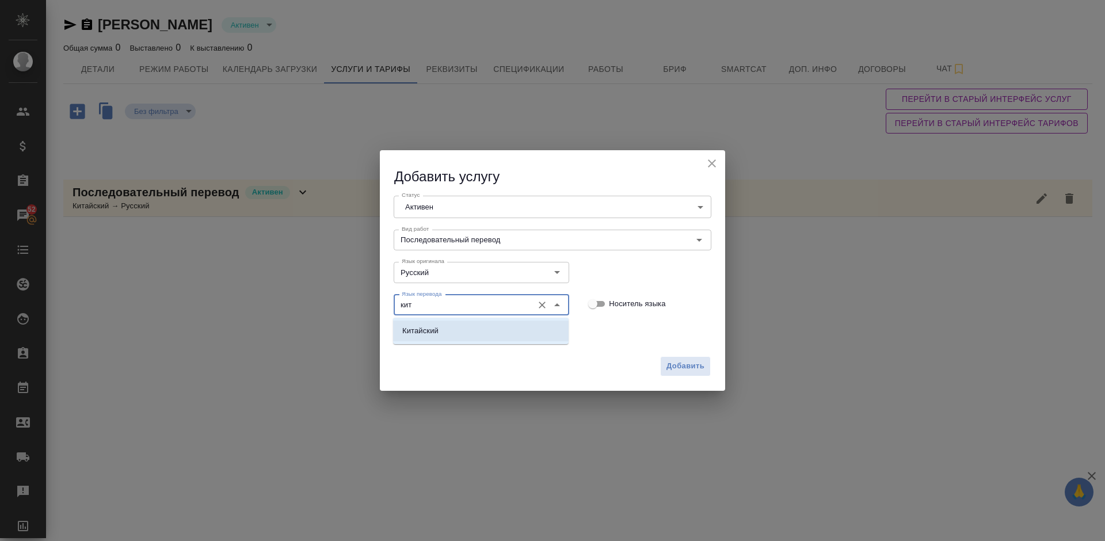
click at [484, 330] on li "Китайский" at bounding box center [481, 331] width 176 height 21
type input "Китайский"
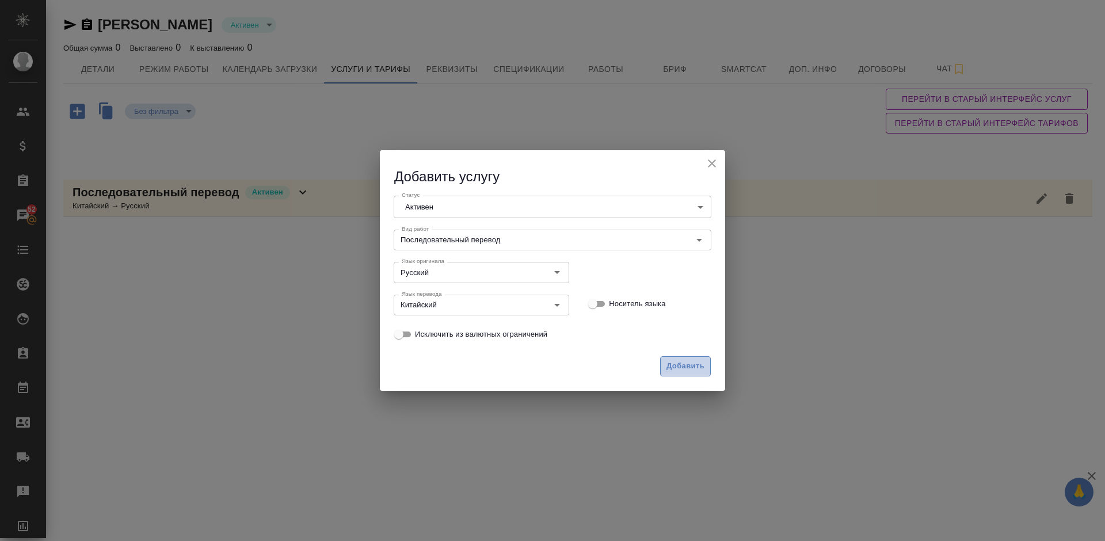
click at [694, 361] on span "Добавить" at bounding box center [685, 366] width 38 height 13
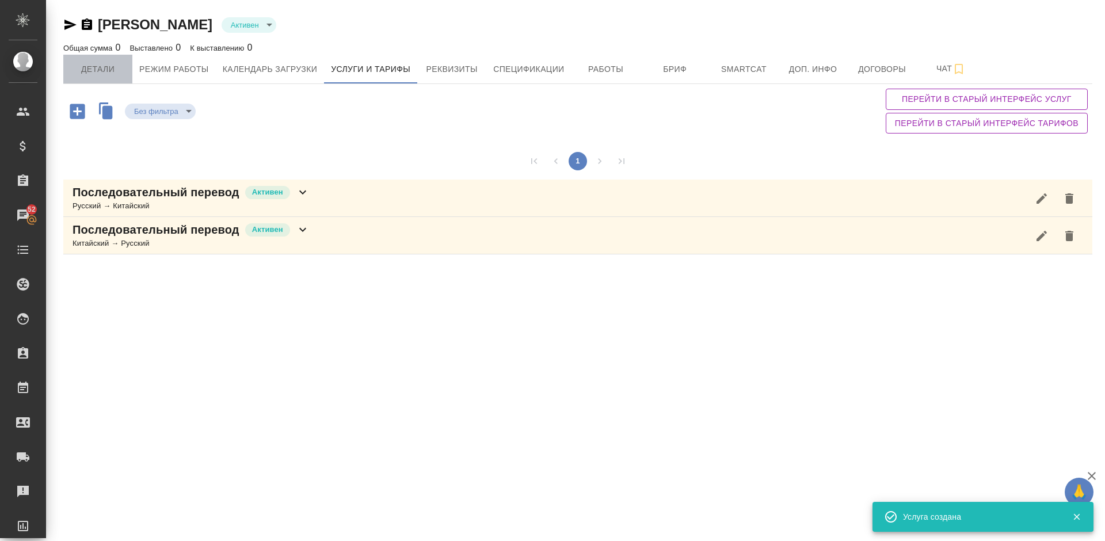
click at [105, 69] on span "Детали" at bounding box center [97, 69] width 55 height 14
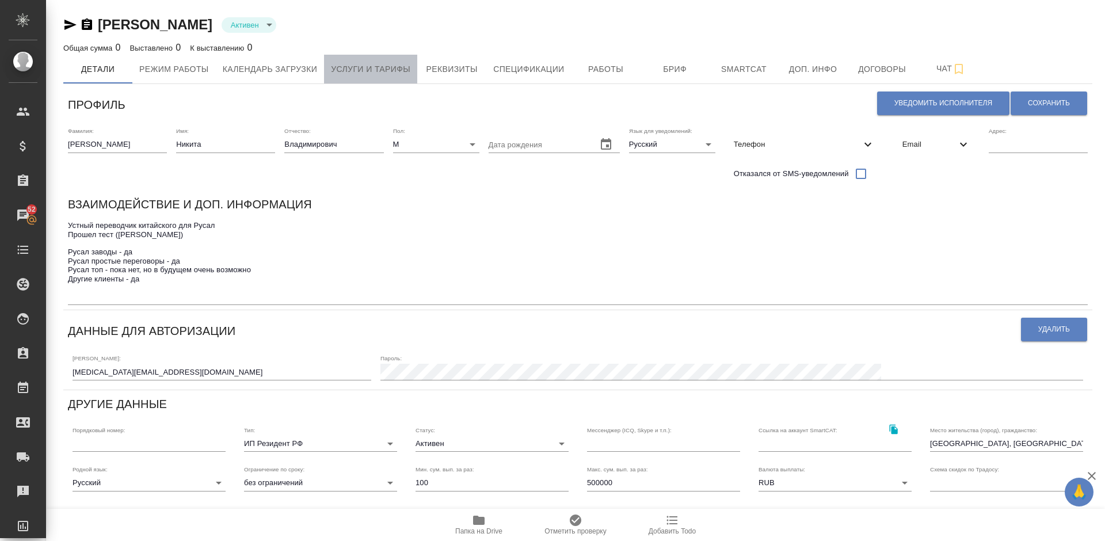
click at [383, 66] on span "Услуги и тарифы" at bounding box center [370, 69] width 79 height 14
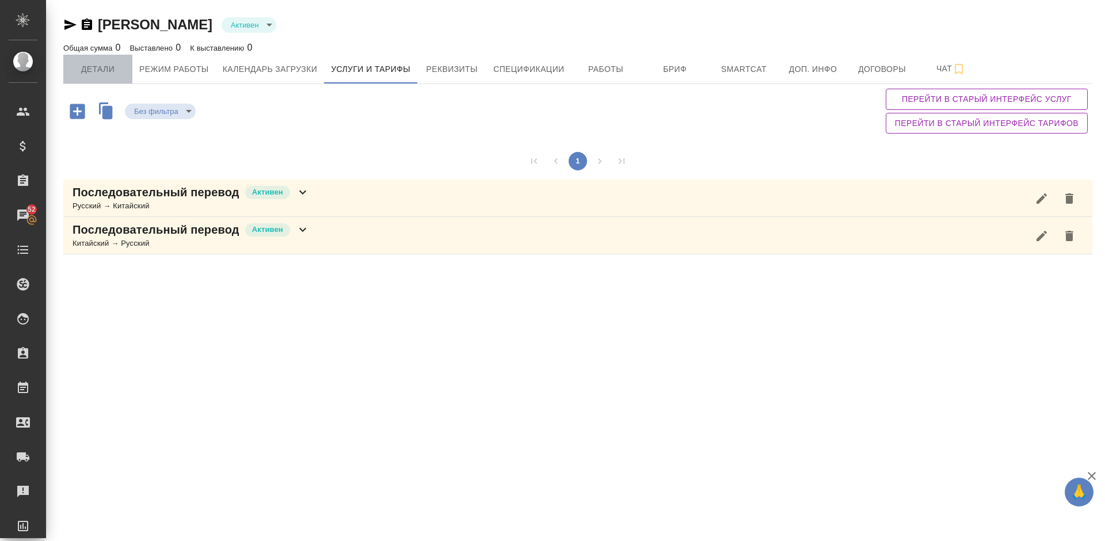
click at [118, 68] on span "Детали" at bounding box center [97, 69] width 55 height 14
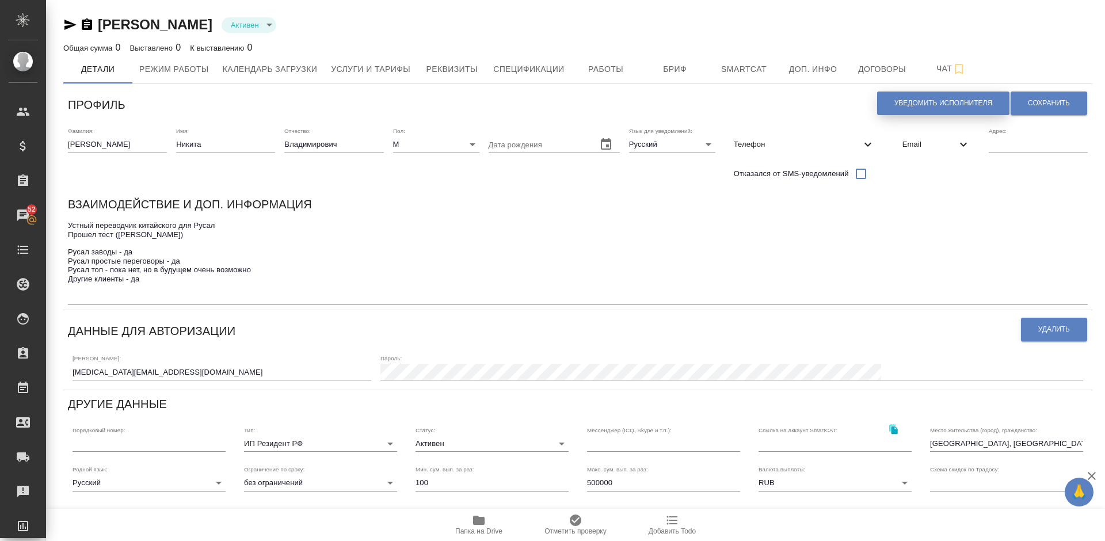
click at [907, 109] on button "Уведомить исполнителя" at bounding box center [943, 103] width 132 height 24
type textarea "Добрый день, Никита! Ознакомиться с подробной информацией по выполненным работа…"
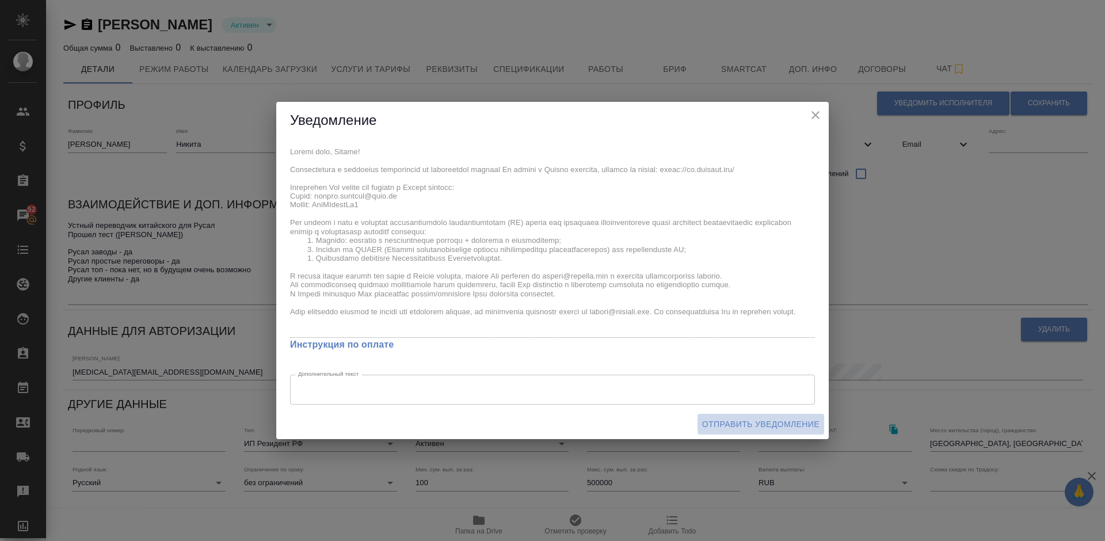
click at [745, 426] on span "Отправить уведомление" at bounding box center [760, 424] width 117 height 14
